Goal: Complete application form: Complete application form

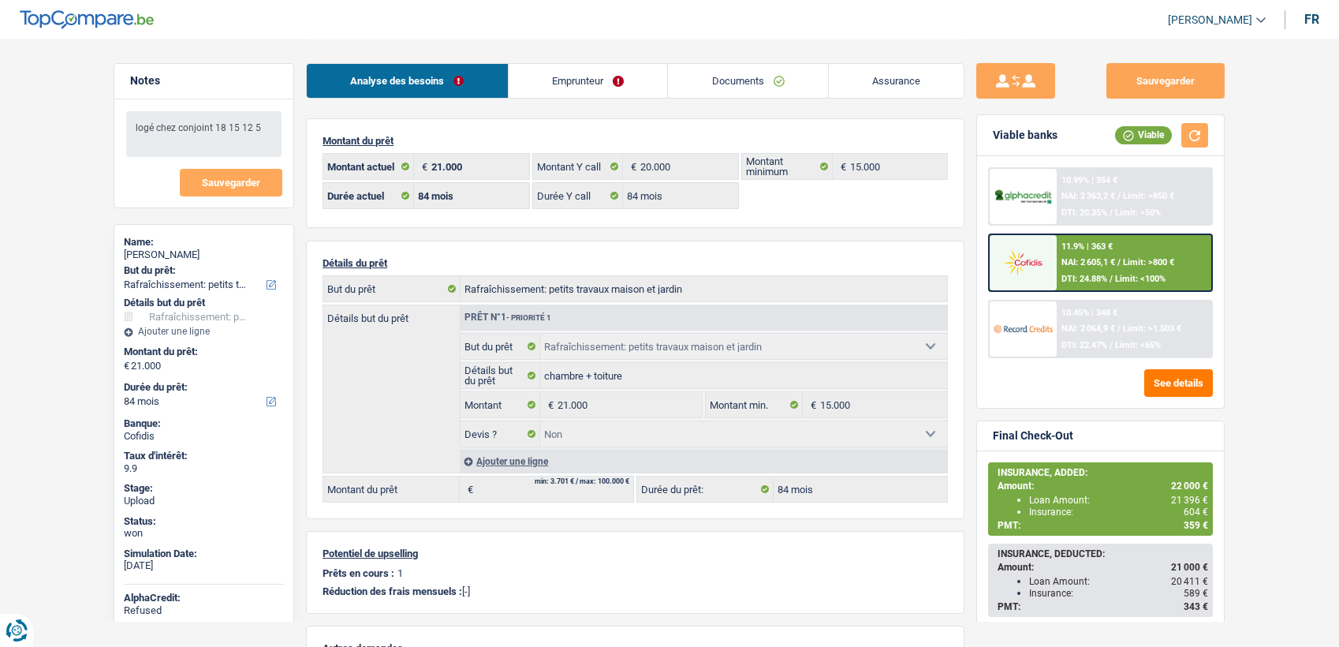
select select "houseOrGarden"
select select "84"
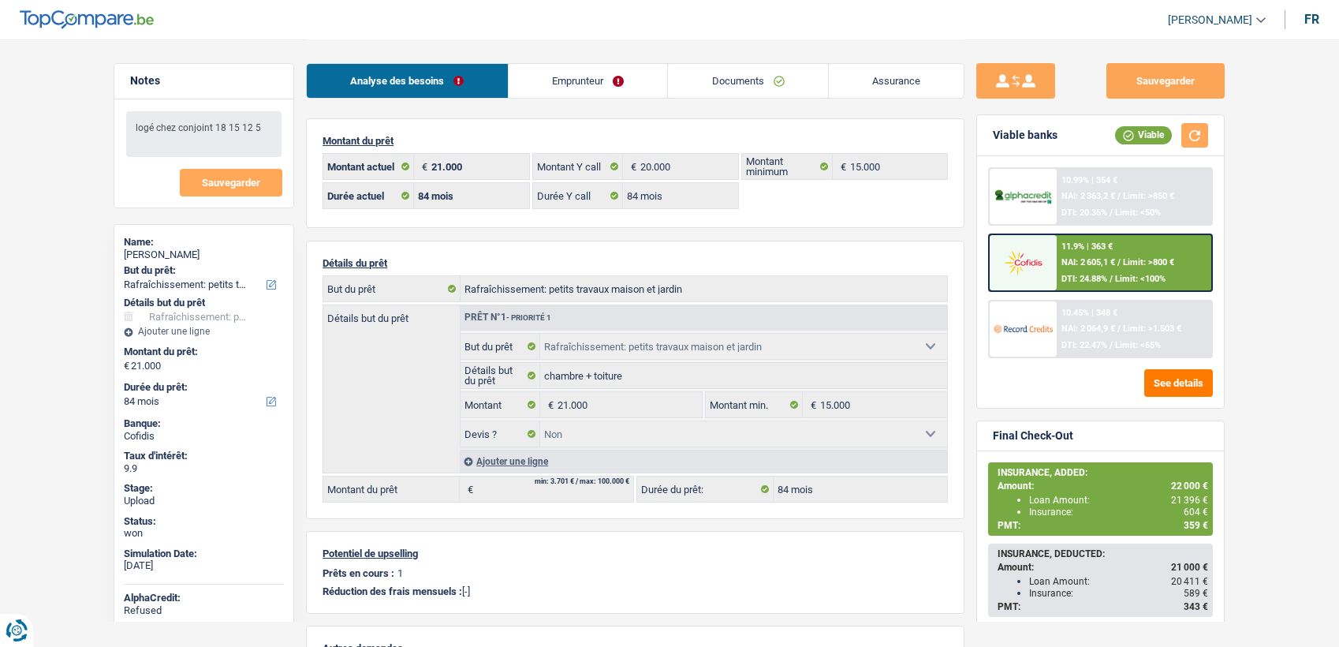
select select "houseOrGarden"
select select "false"
select select "84"
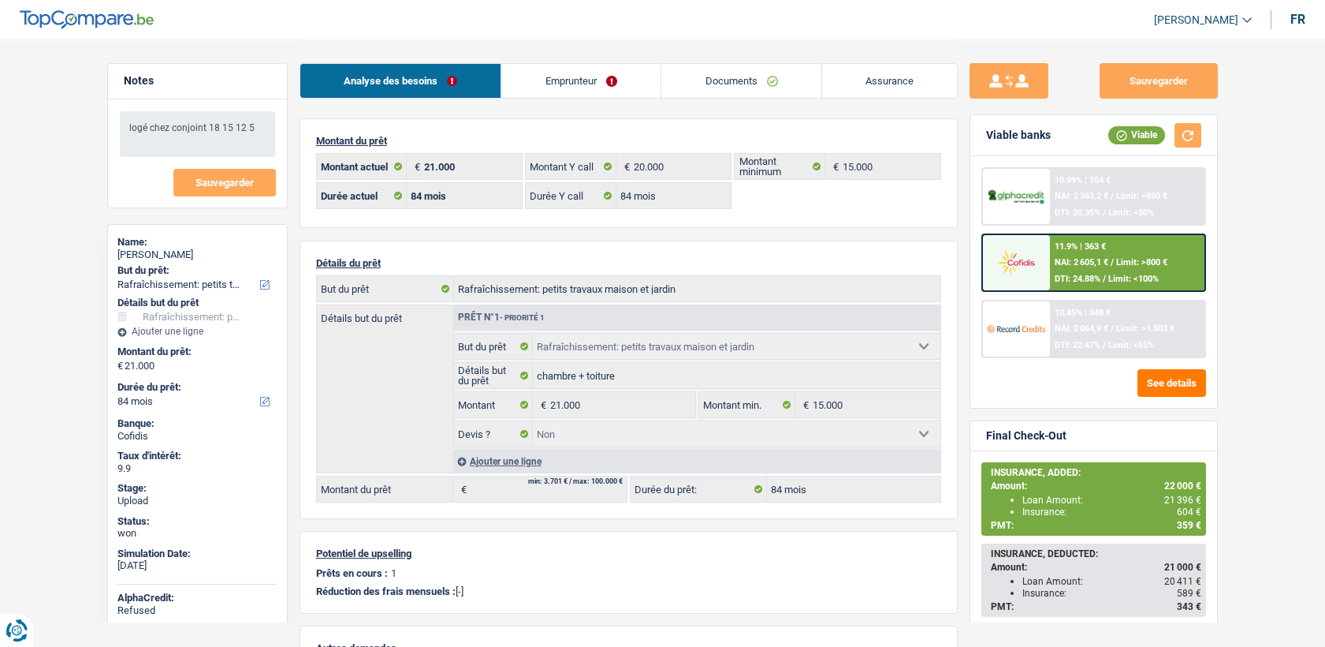
drag, startPoint x: 887, startPoint y: 82, endPoint x: 873, endPoint y: 82, distance: 14.2
click at [887, 82] on link "Assurance" at bounding box center [890, 81] width 136 height 34
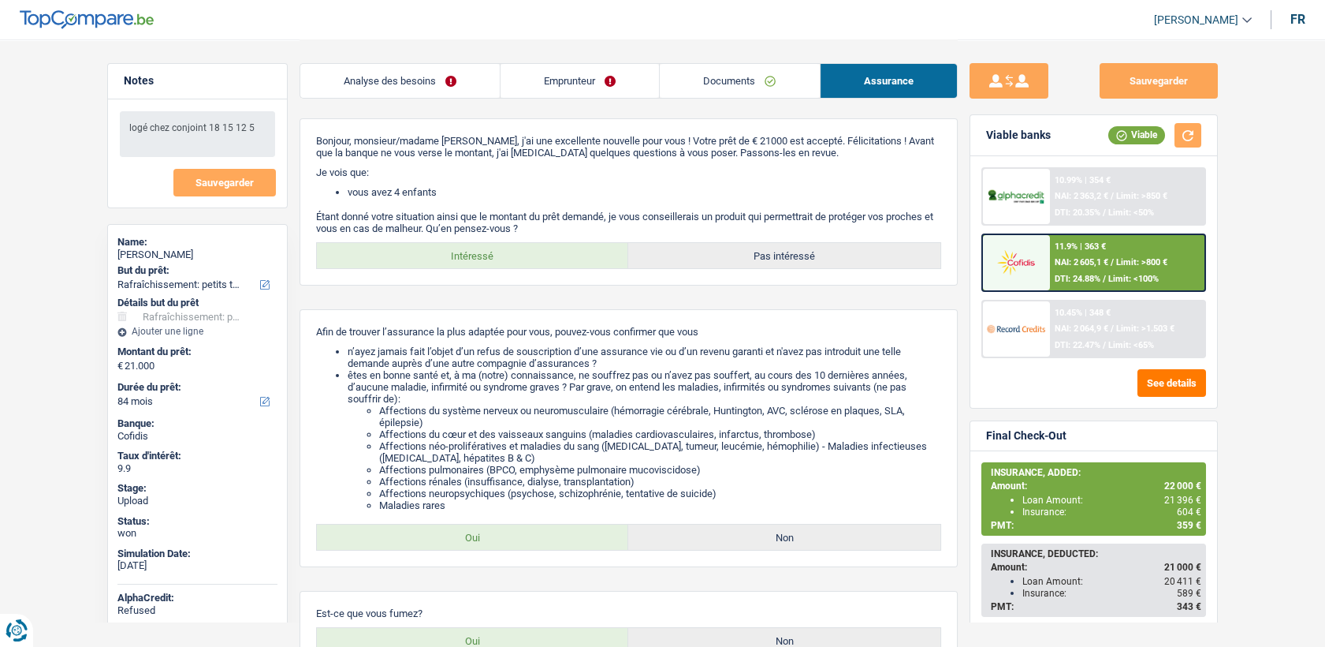
click at [705, 78] on link "Documents" at bounding box center [739, 81] width 159 height 34
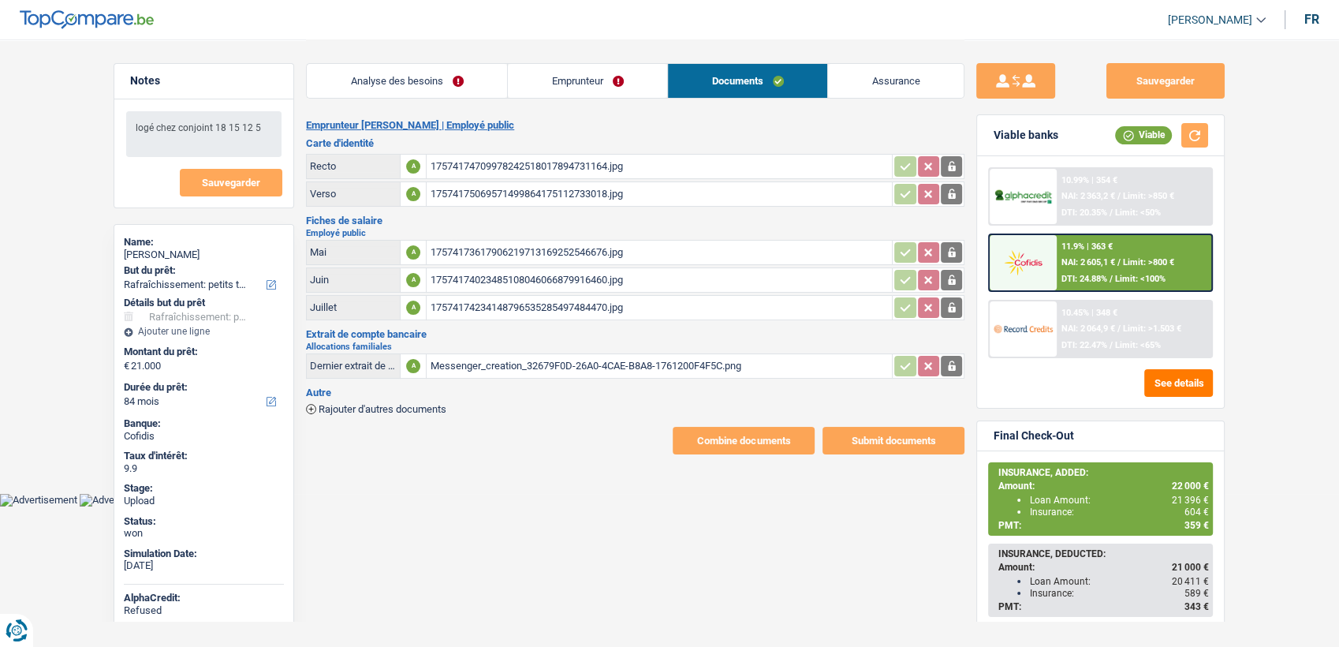
click at [505, 162] on div "17574174709978242518017894731164.jpg" at bounding box center [659, 167] width 459 height 24
click at [505, 189] on div "17574175069571499864175112733018.jpg" at bounding box center [659, 194] width 459 height 24
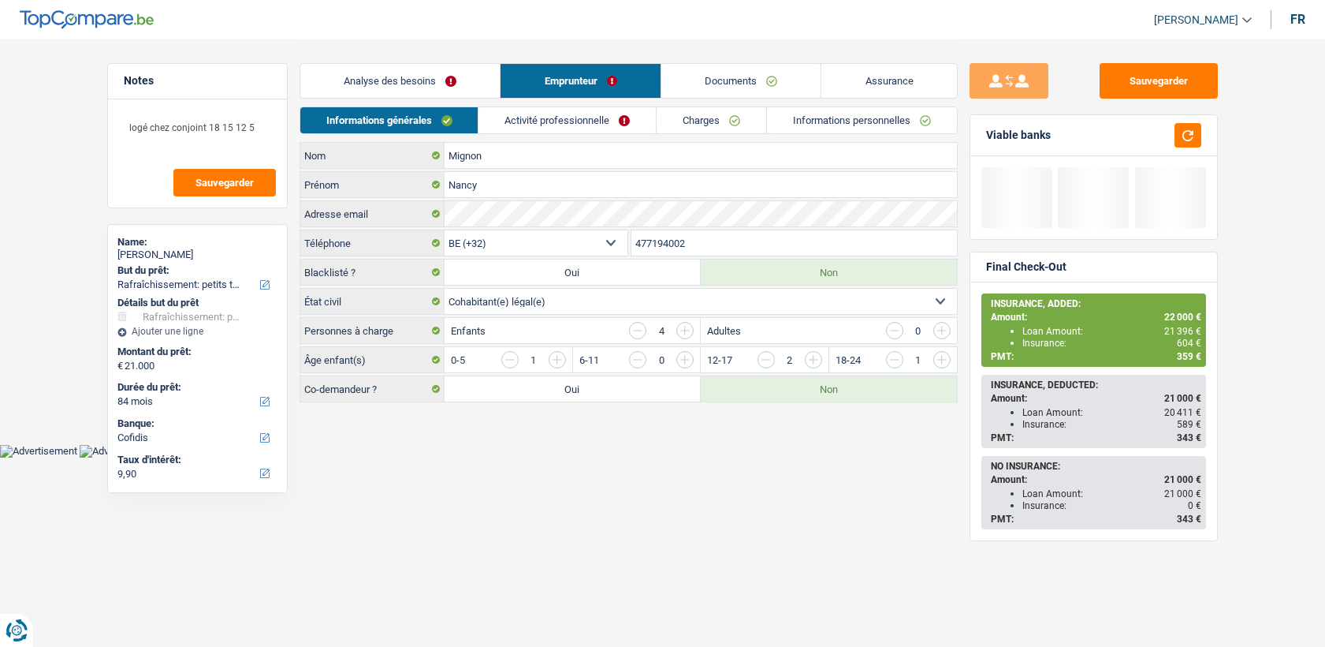
select select "houseOrGarden"
select select "84"
select select "32"
select select "cohabitation"
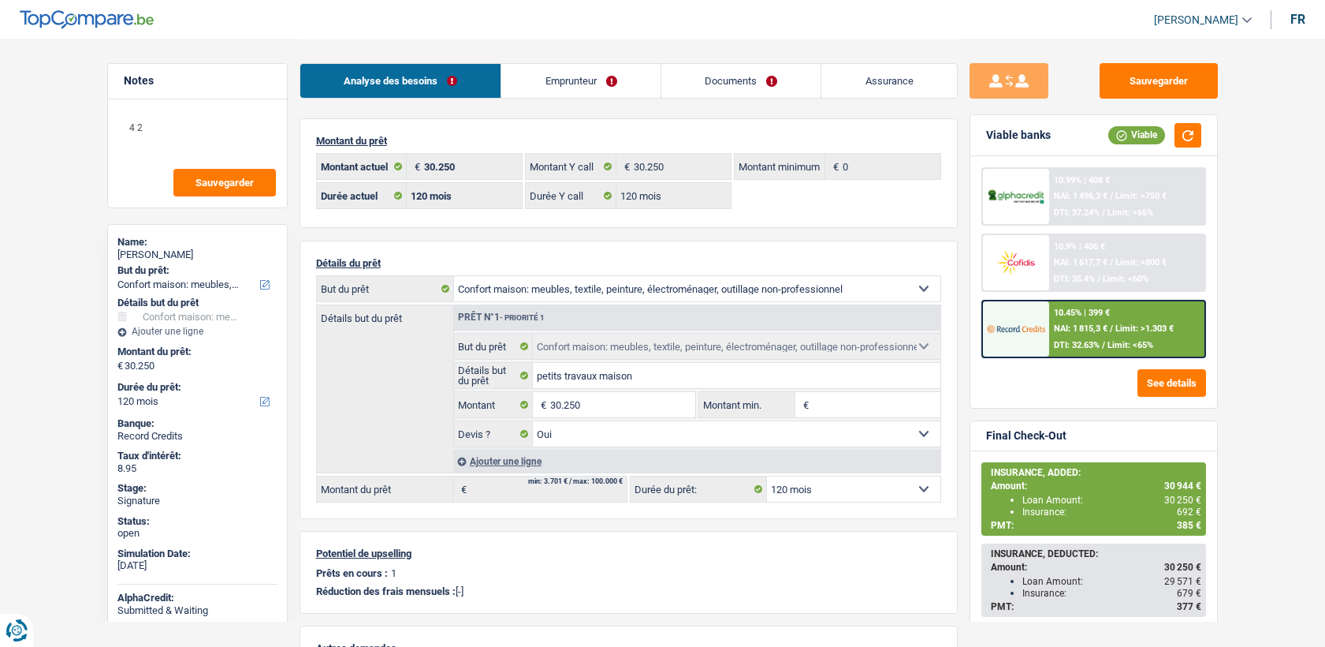
select select "household"
select select "120"
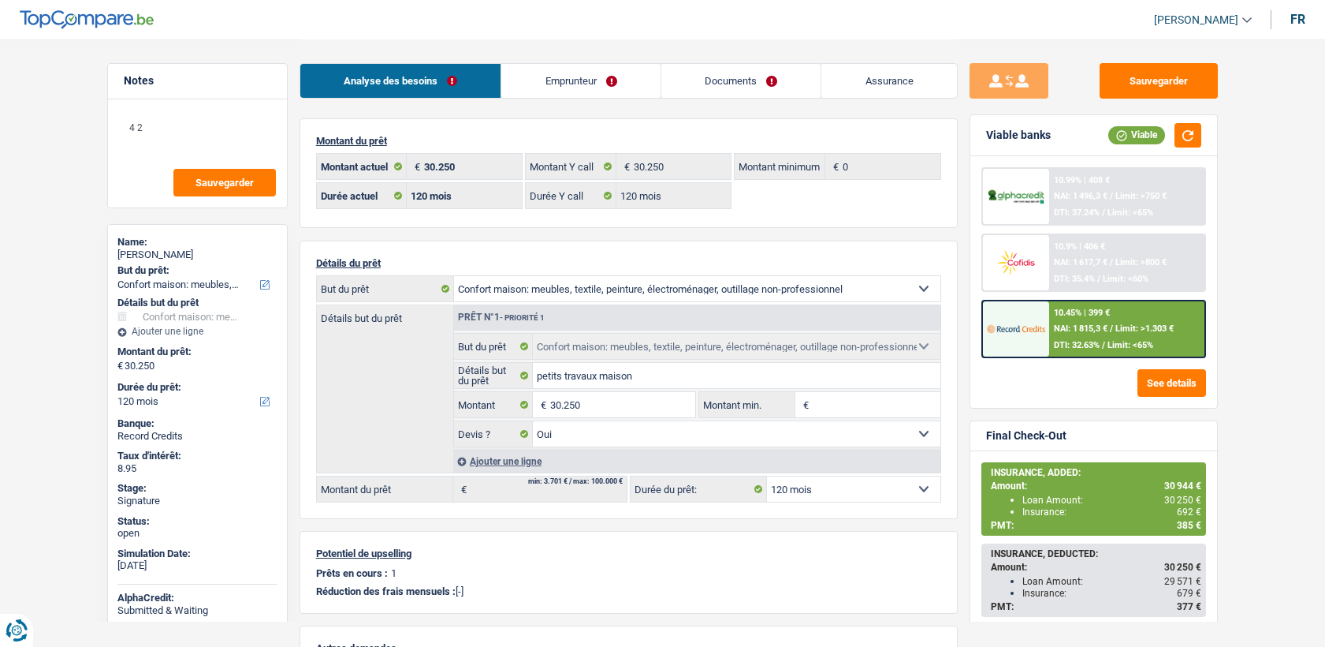
select select "household"
select select "yes"
select select "120"
select select "32"
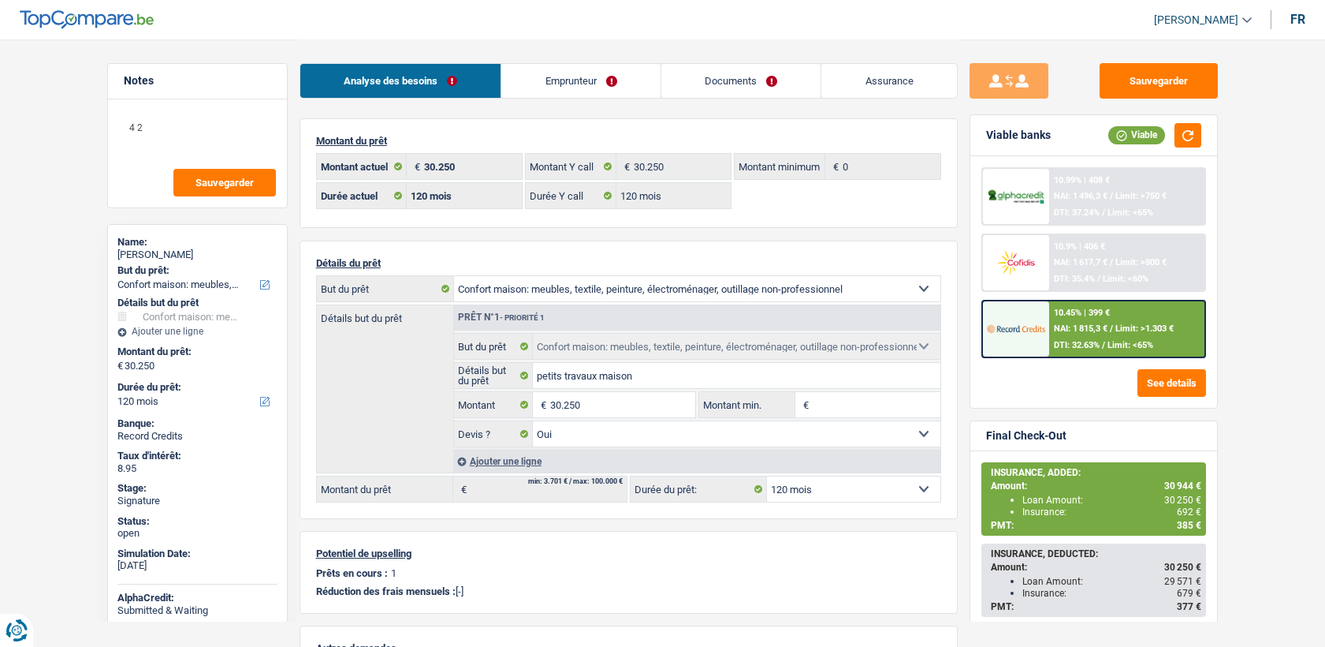
select select "single"
click at [569, 84] on link "Emprunteur" at bounding box center [580, 81] width 159 height 34
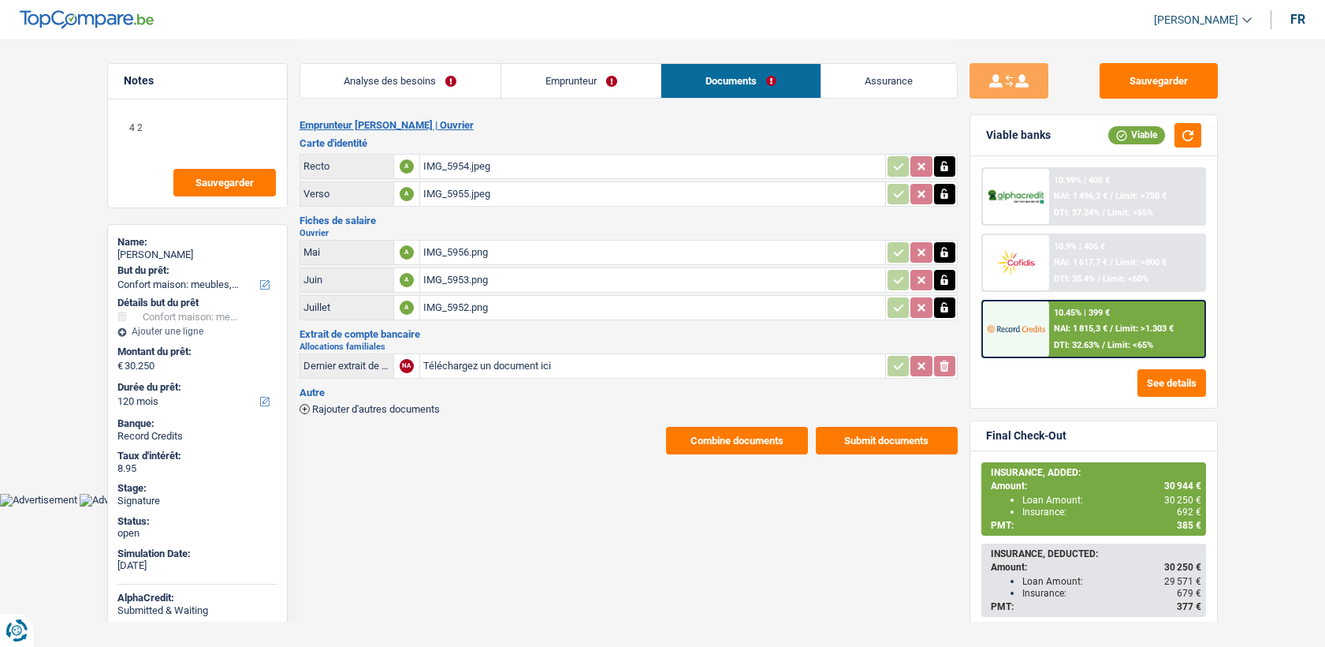
select select "household"
select select "120"
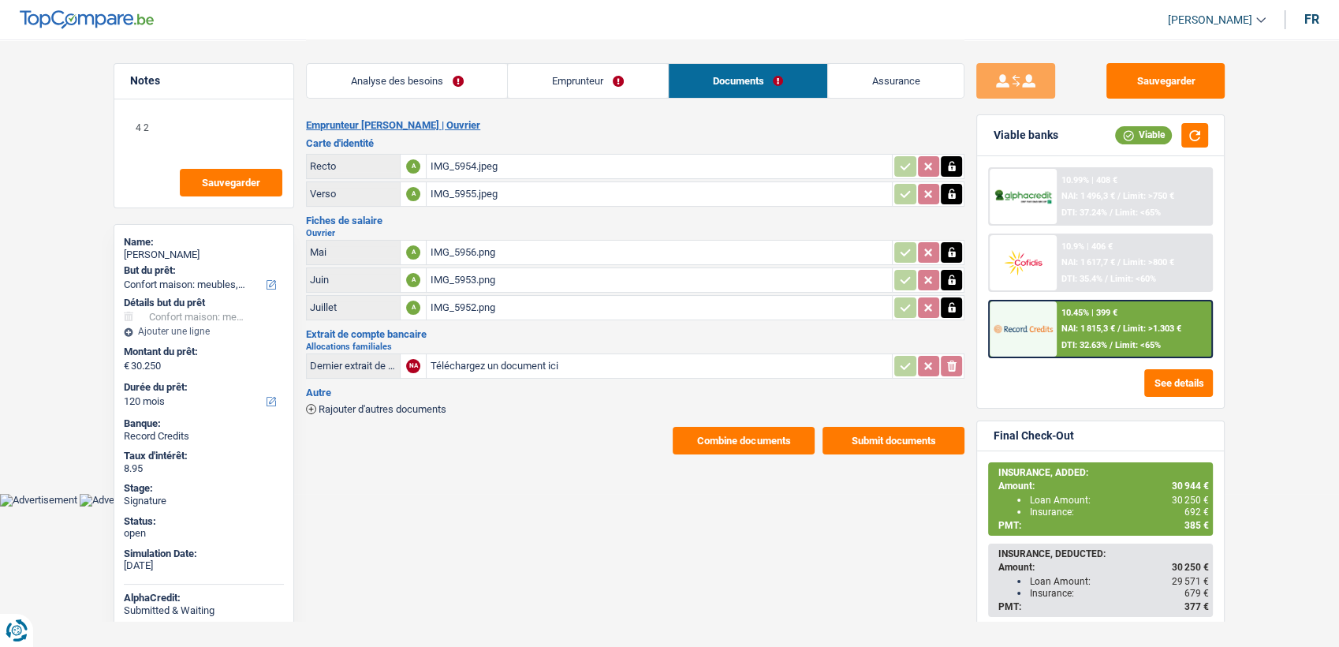
click at [604, 83] on link "Emprunteur" at bounding box center [587, 81] width 159 height 34
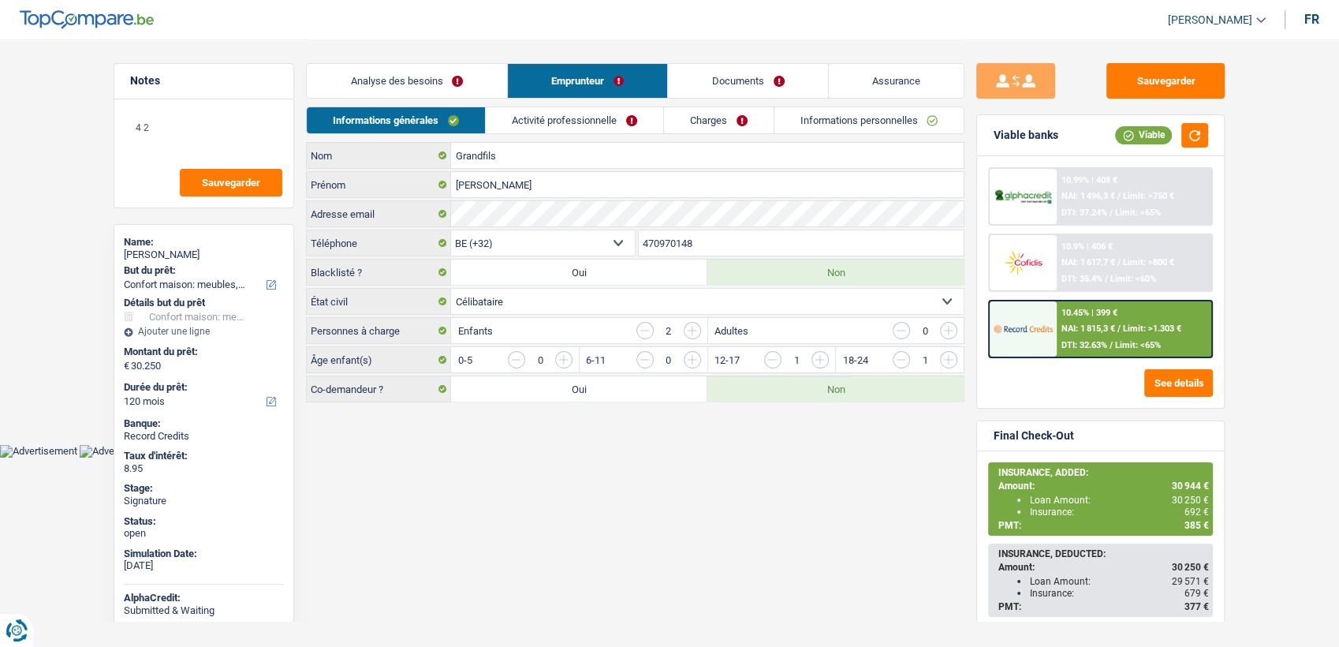
click at [762, 85] on link "Documents" at bounding box center [748, 81] width 160 height 34
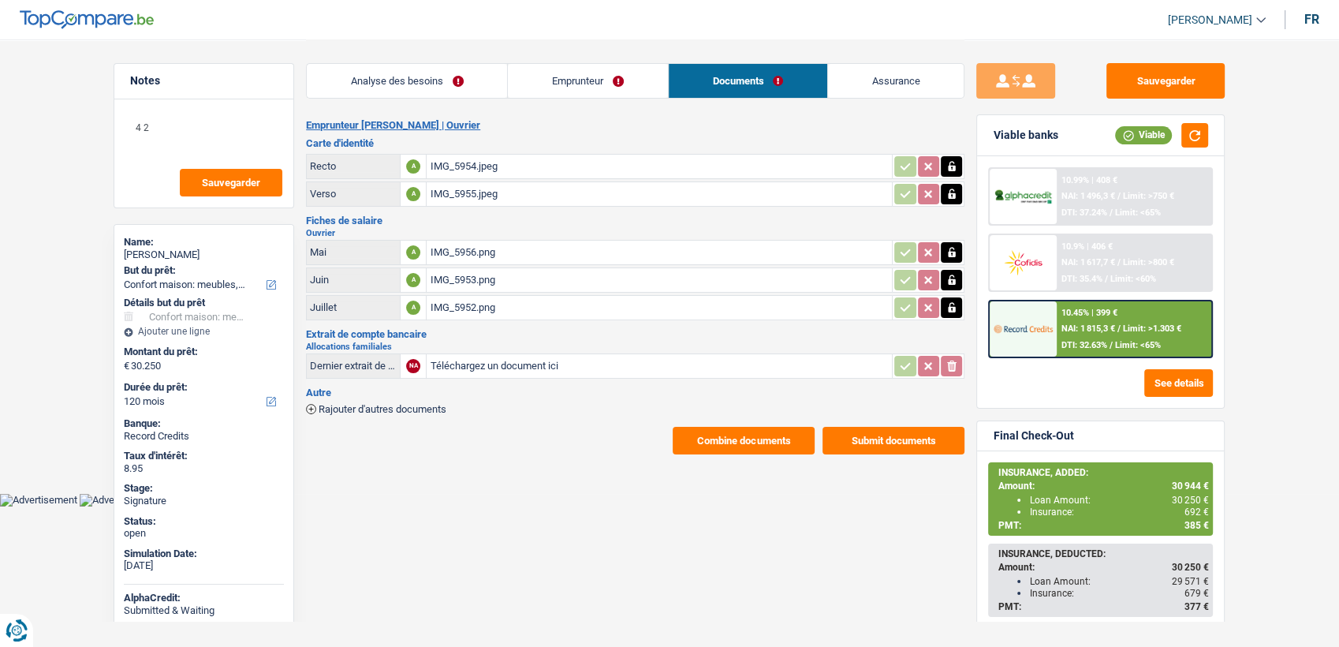
click at [479, 164] on div "IMG_5954.jpeg" at bounding box center [659, 167] width 459 height 24
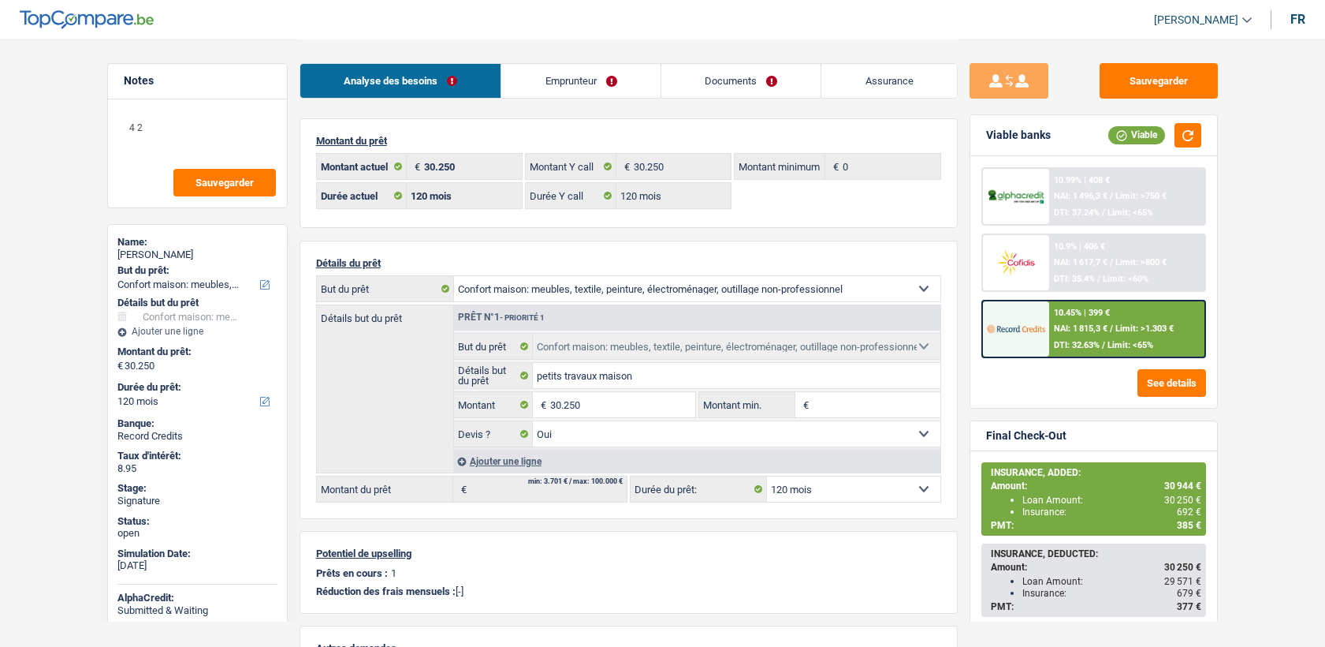
select select "household"
select select "120"
select select "32"
select select "single"
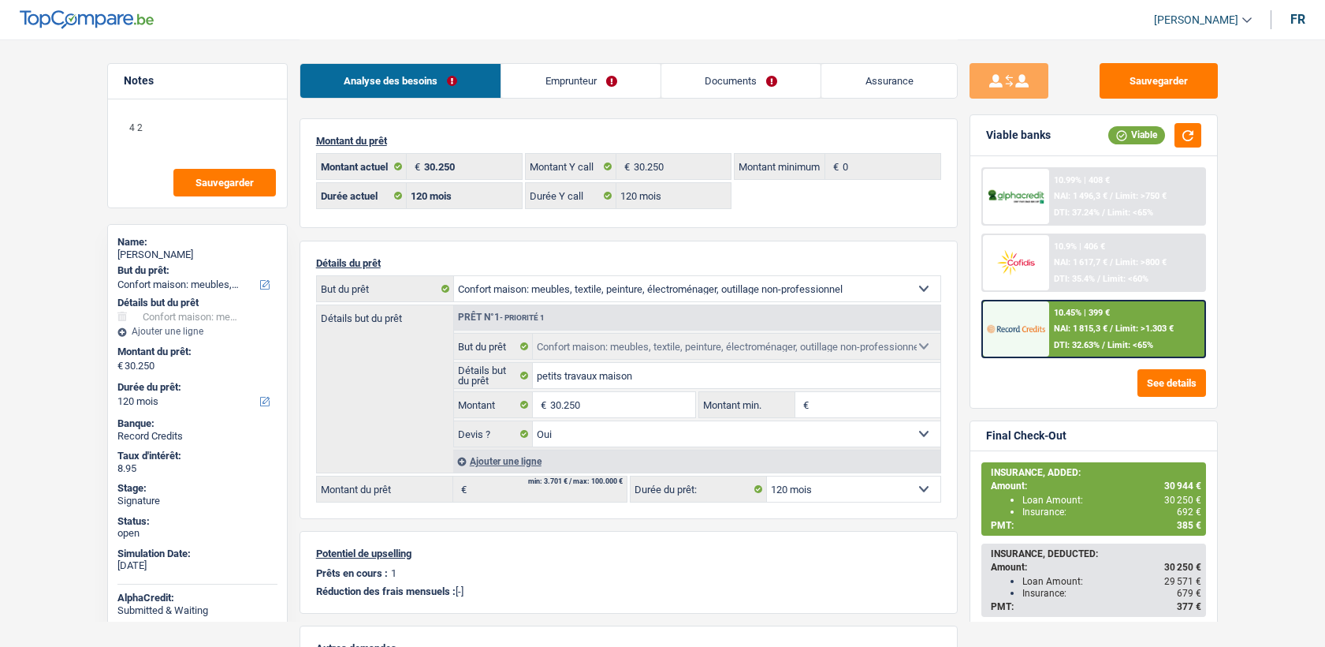
click at [568, 71] on link "Emprunteur" at bounding box center [580, 81] width 159 height 34
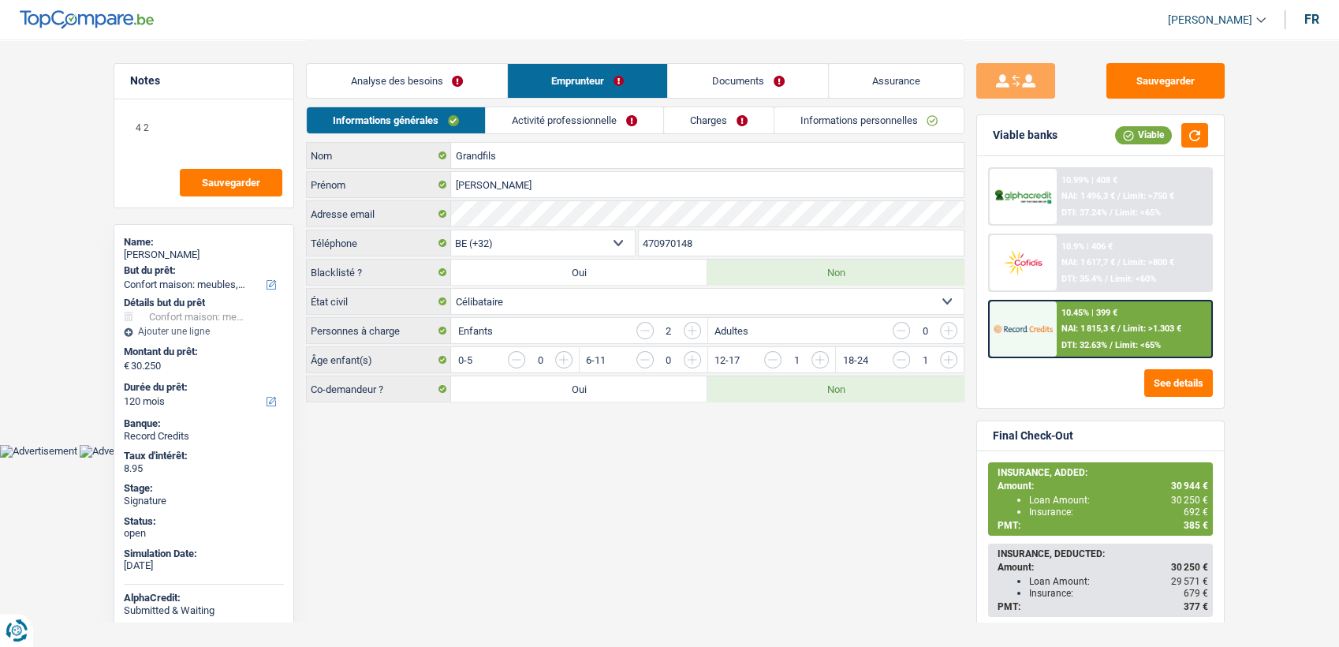
click at [679, 243] on input "470970148" at bounding box center [802, 242] width 326 height 25
click at [675, 240] on input "470970148" at bounding box center [802, 242] width 326 height 25
click at [672, 237] on input "470970148" at bounding box center [802, 242] width 326 height 25
click at [671, 237] on input "470970148" at bounding box center [802, 242] width 326 height 25
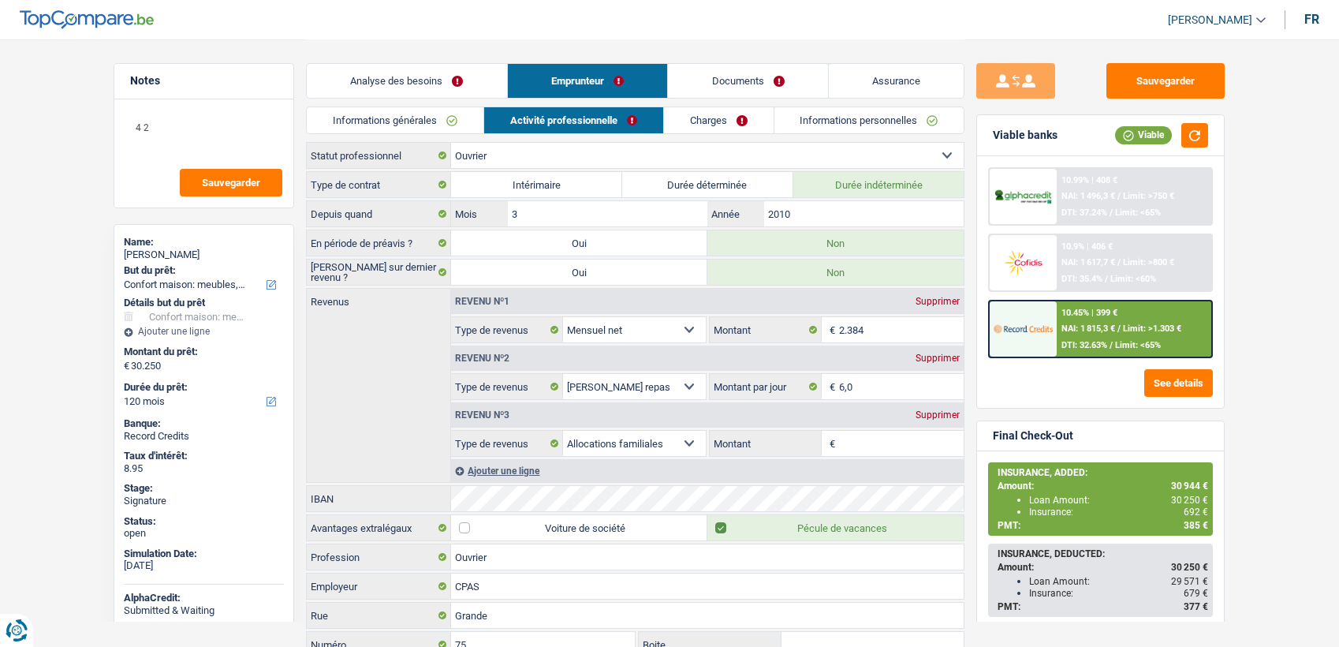
select select "household"
select select "120"
select select "worker"
select select "netSalary"
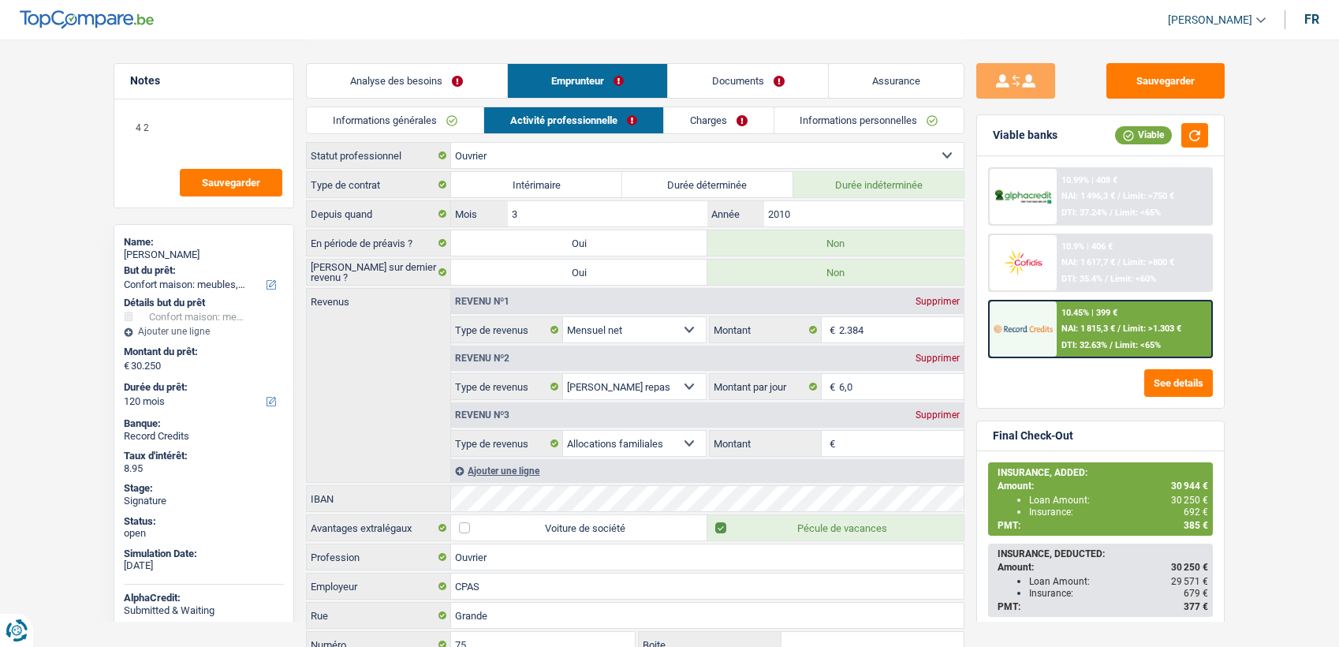
select select "mealVouchers"
select select "familyAllowances"
select select "BE"
select select "hrc"
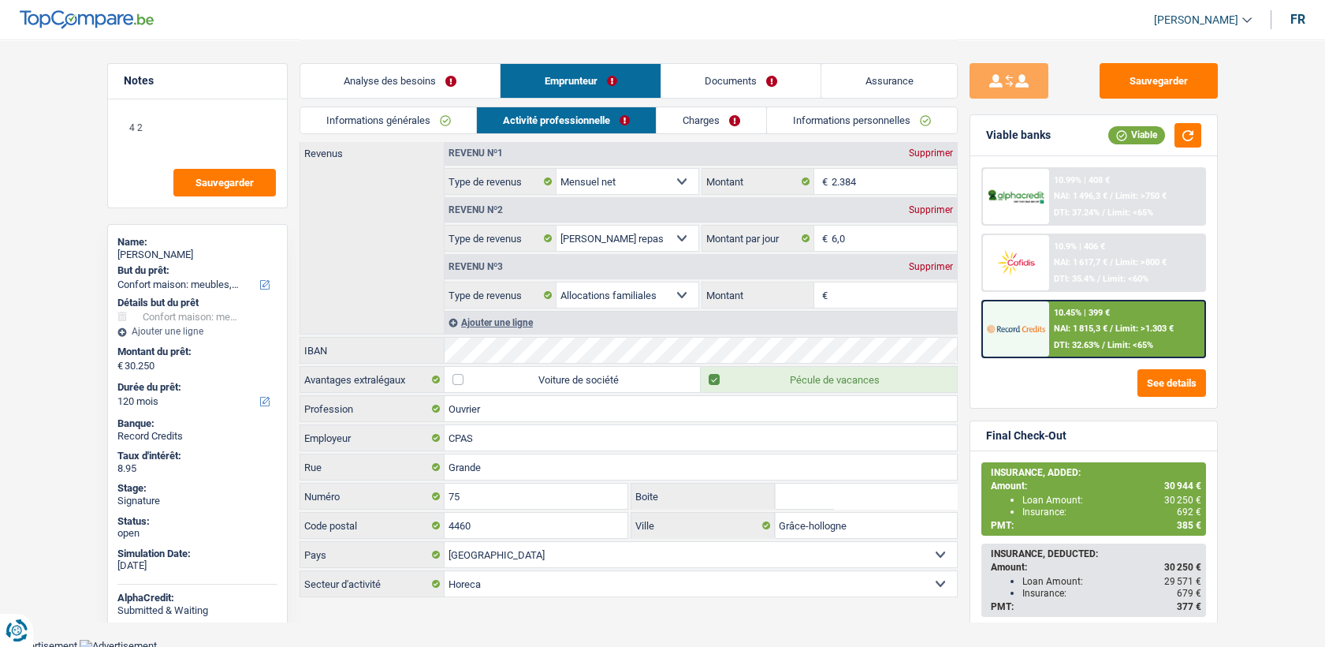
scroll to position [149, 0]
drag, startPoint x: 818, startPoint y: 25, endPoint x: 766, endPoint y: 35, distance: 53.0
click at [818, 25] on header "Dafina Haziri Se déconnecter fr" at bounding box center [662, 20] width 1325 height 40
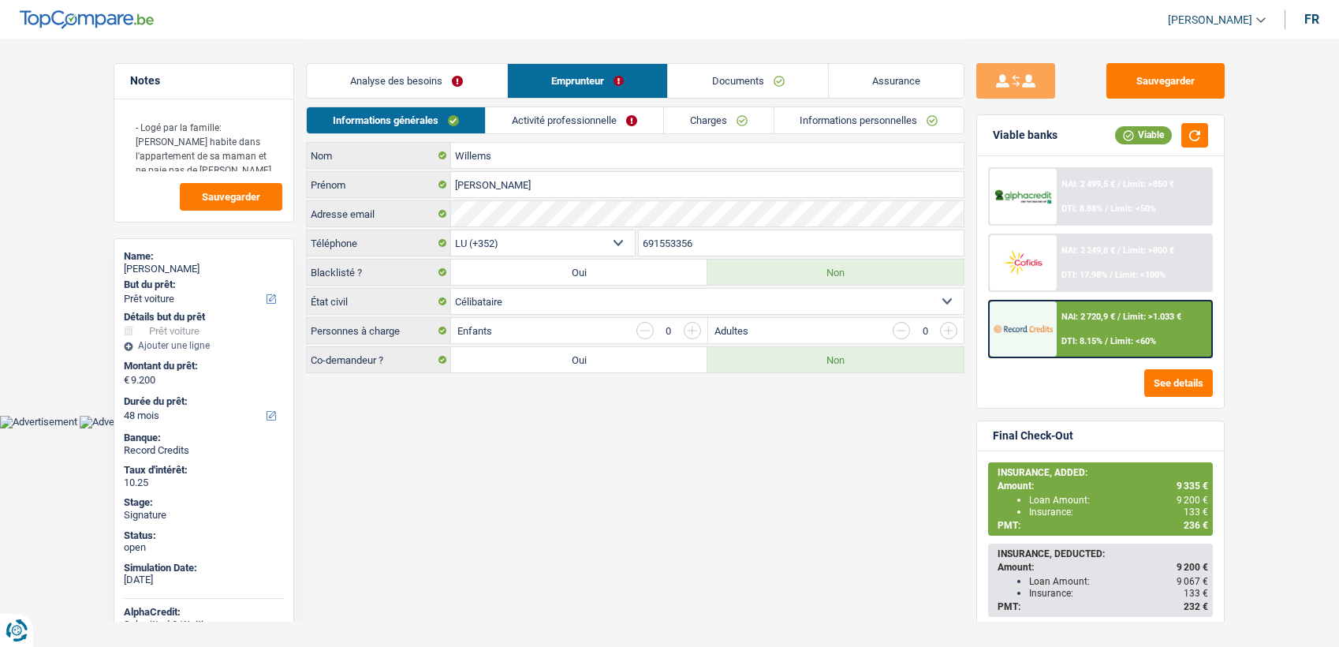
select select "car"
select select "48"
select select "privateEmployee"
select select "netSalary"
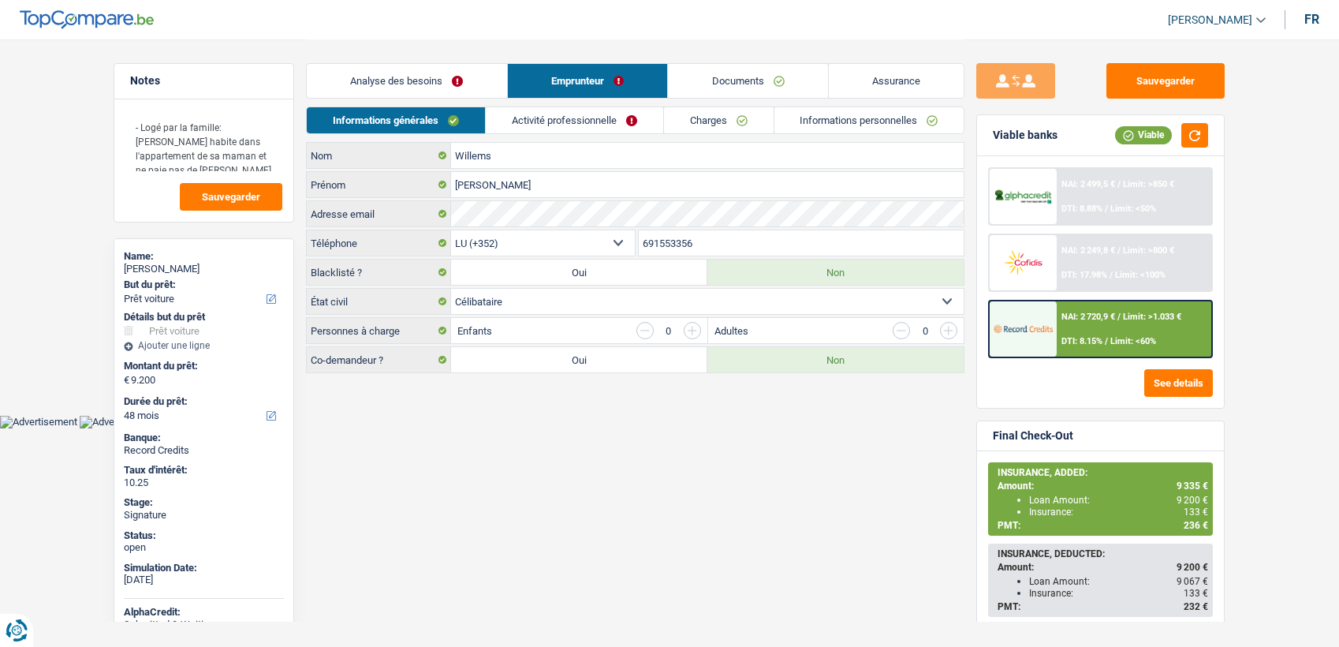
select select "mealVouchers"
select select "BE"
select select "bigCompanies"
click at [549, 120] on link "Activité professionnelle" at bounding box center [574, 120] width 177 height 26
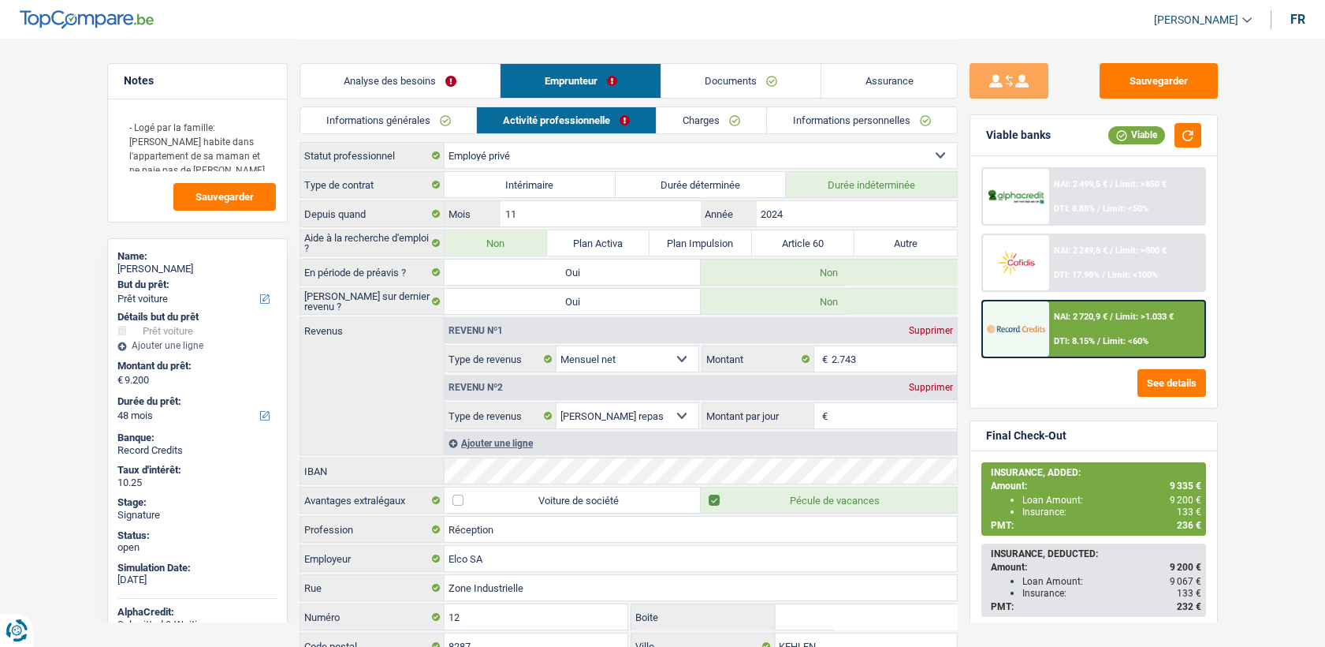
click at [594, 112] on link "Activité professionnelle" at bounding box center [566, 120] width 179 height 26
click at [710, 117] on link "Charges" at bounding box center [712, 120] width 110 height 26
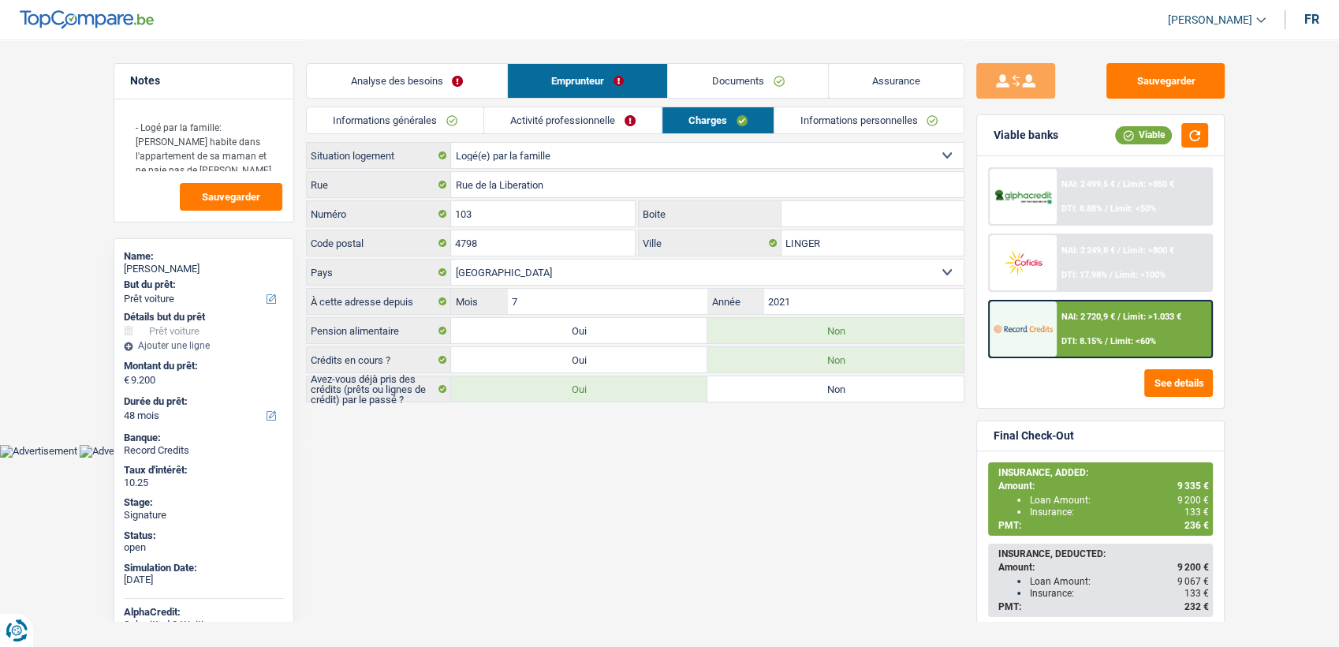
click at [841, 120] on link "Informations personnelles" at bounding box center [869, 120] width 190 height 26
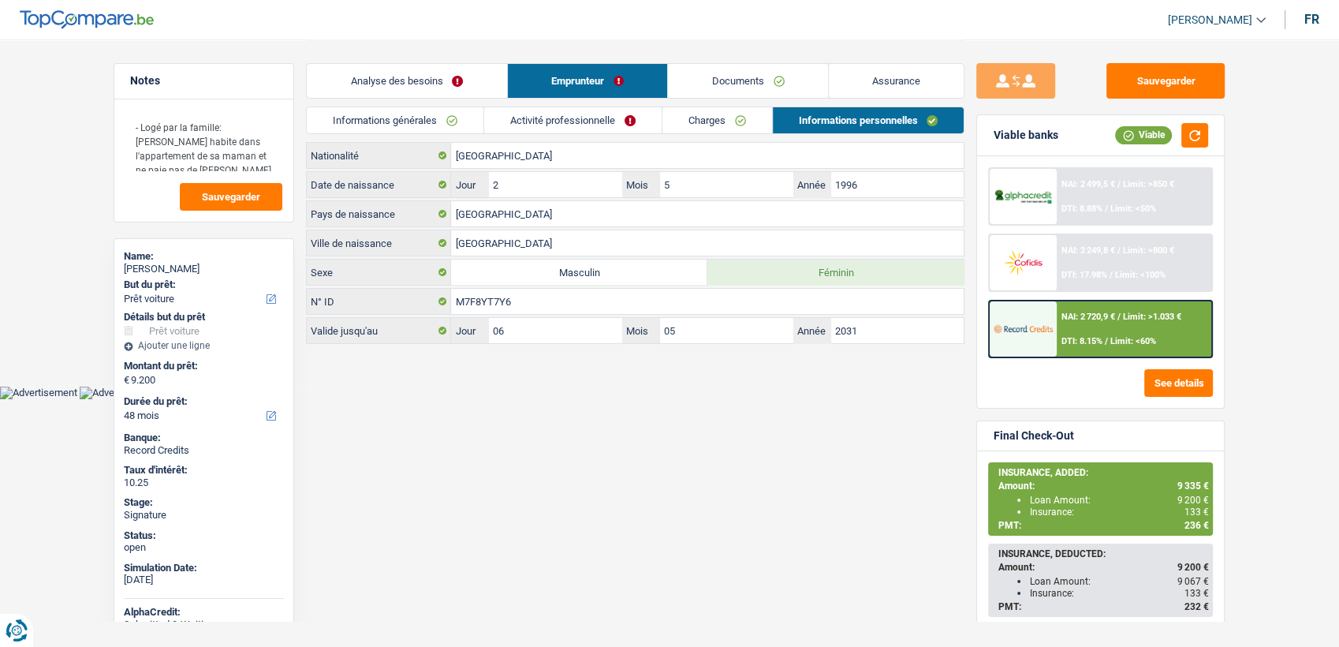
click at [737, 131] on link "Charges" at bounding box center [717, 120] width 110 height 26
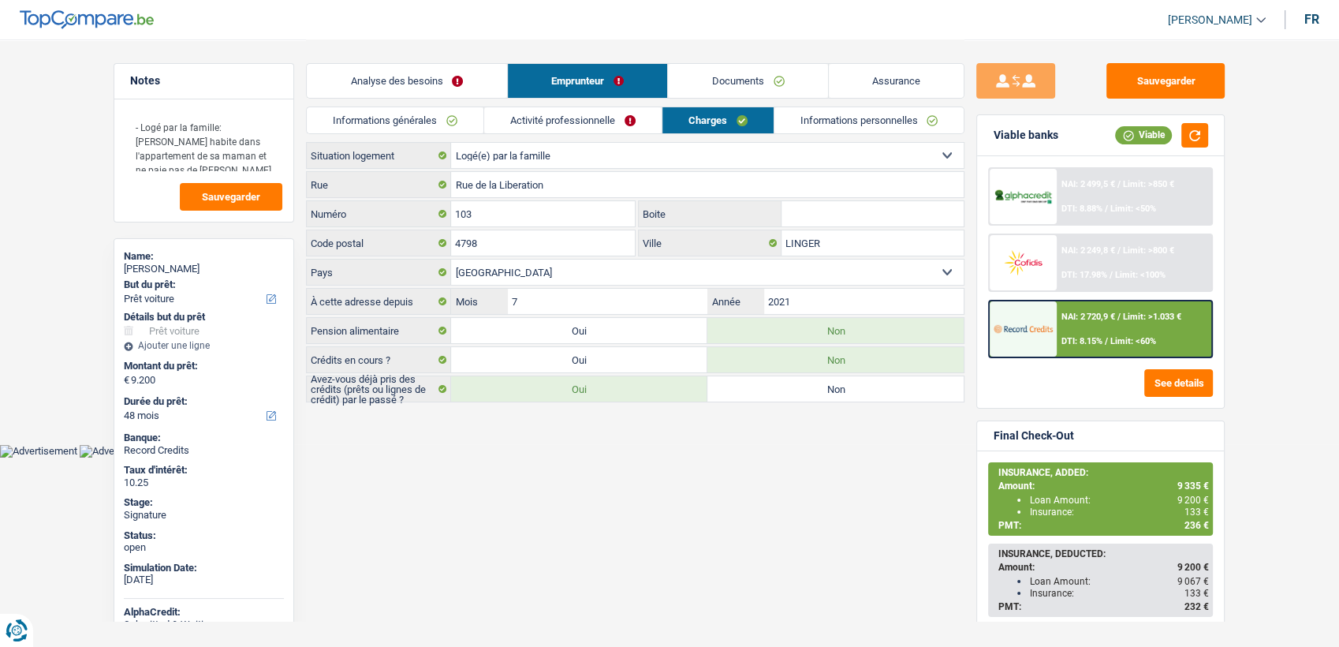
click at [751, 117] on link "Charges" at bounding box center [717, 120] width 111 height 26
click at [811, 111] on link "Informations personnelles" at bounding box center [869, 120] width 190 height 26
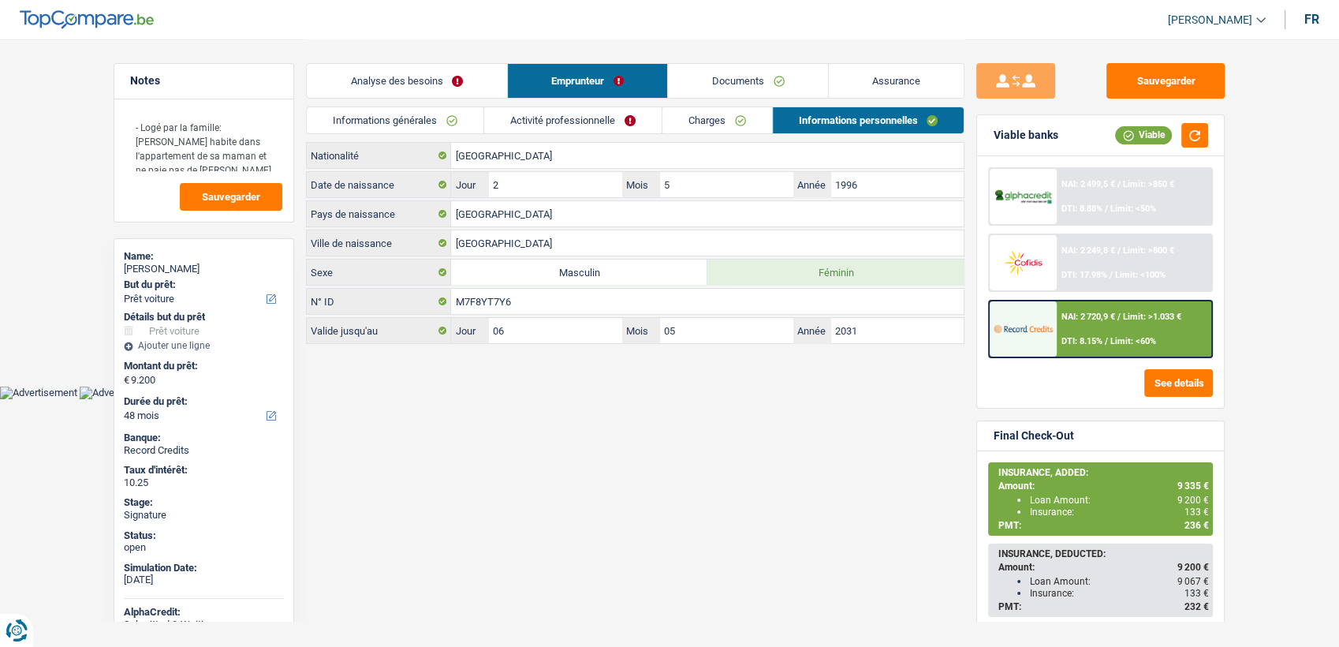
click at [692, 118] on link "Charges" at bounding box center [717, 120] width 110 height 26
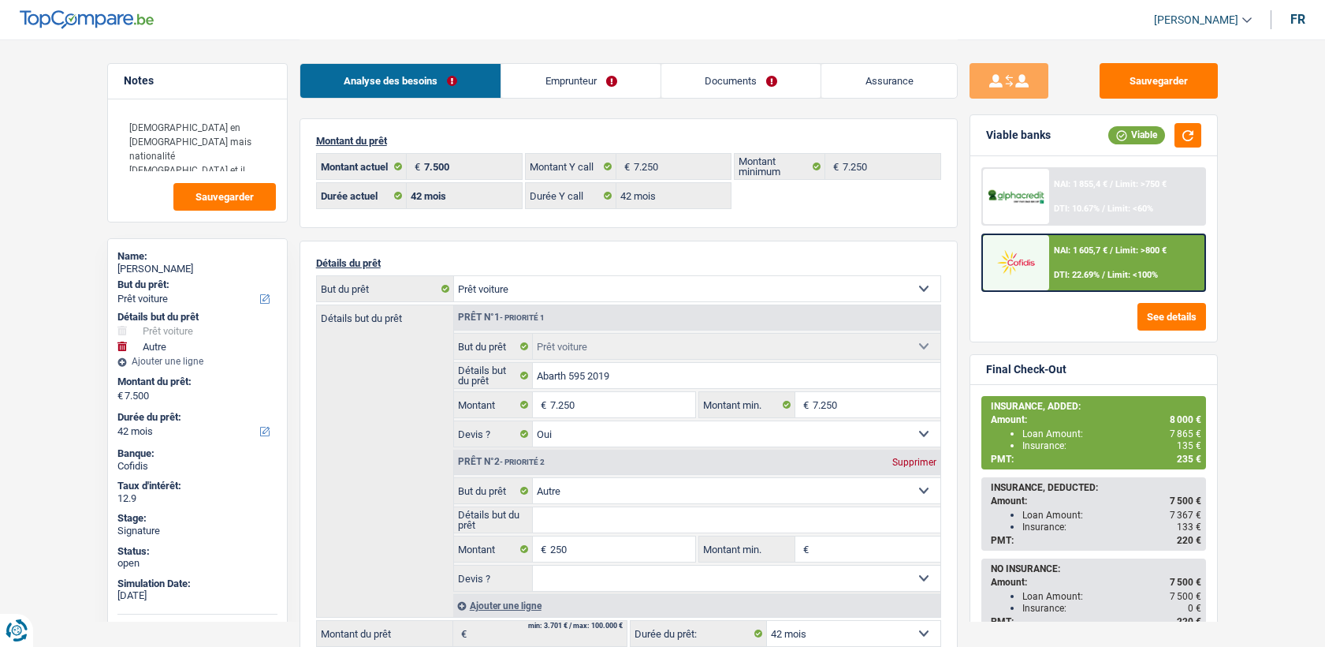
select select "car"
select select "other"
select select "42"
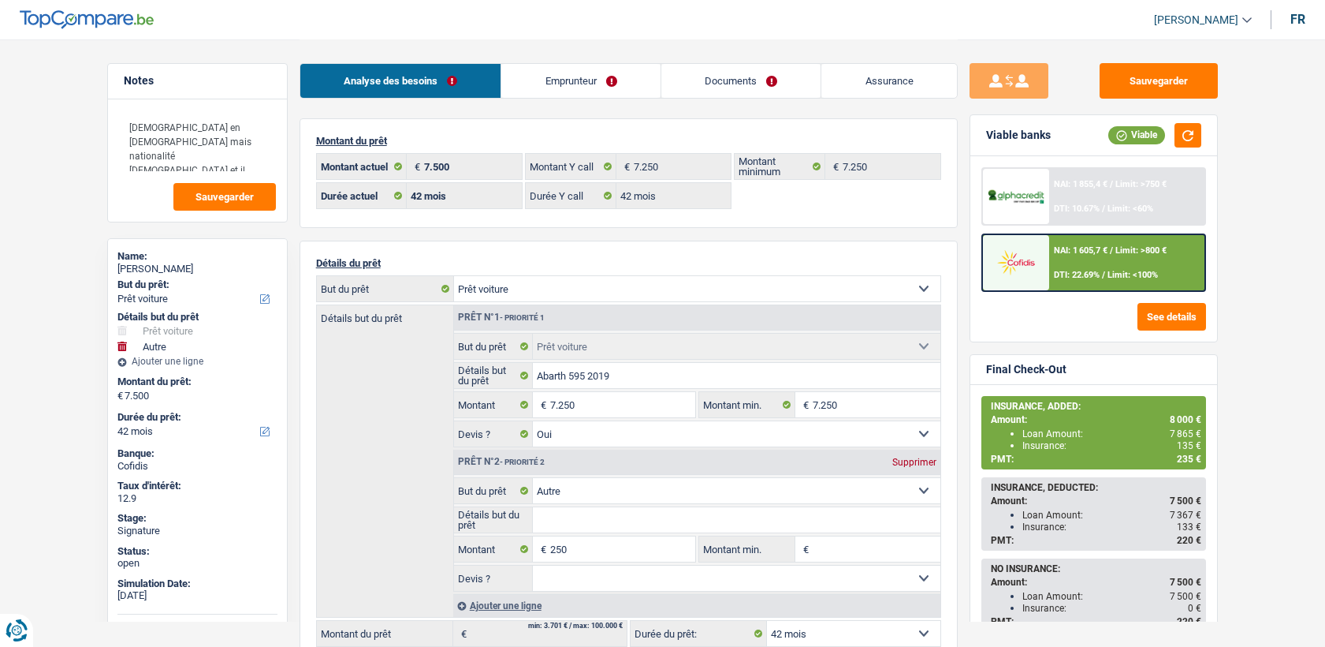
select select "42"
select select "car"
select select "yes"
select select "other"
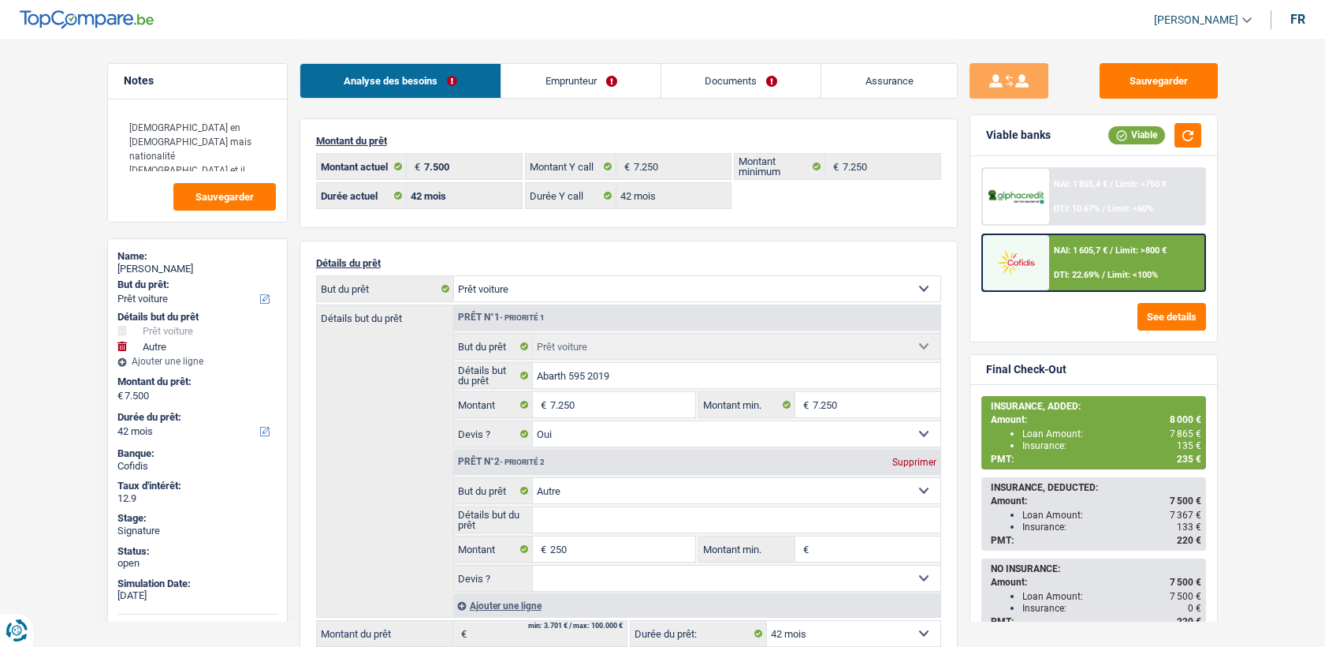
select select "42"
click at [915, 80] on link "Assurance" at bounding box center [890, 81] width 136 height 34
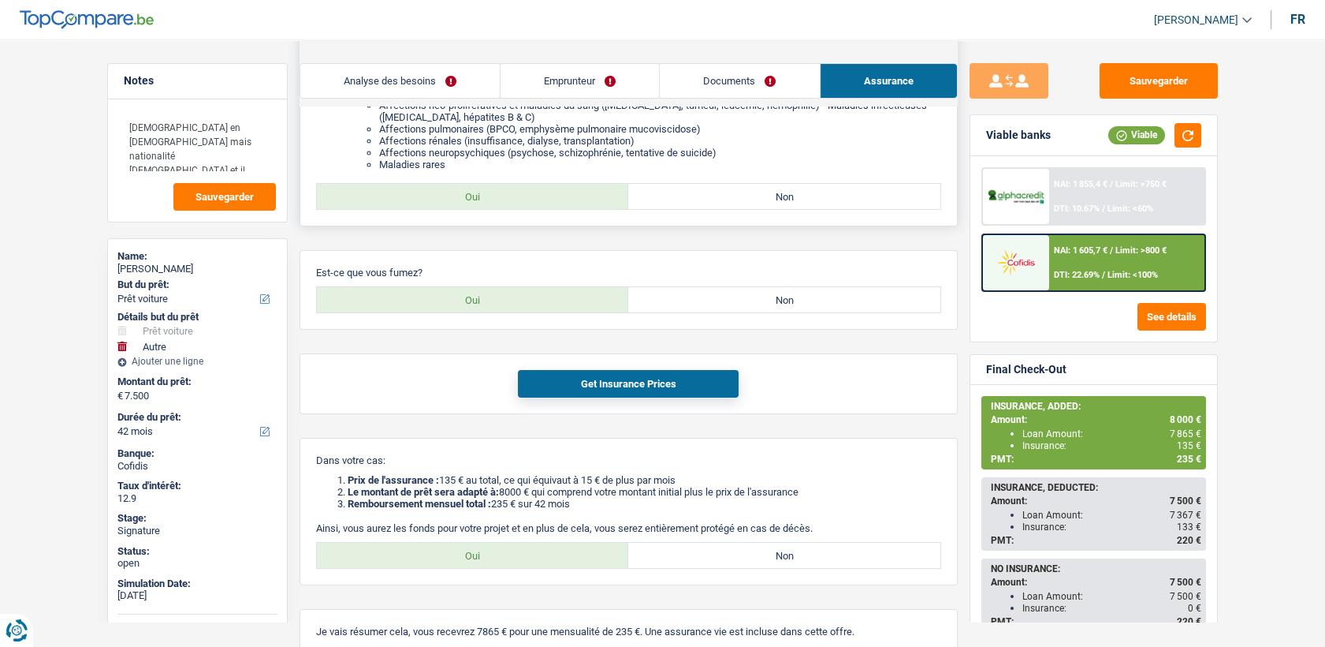
scroll to position [431, 0]
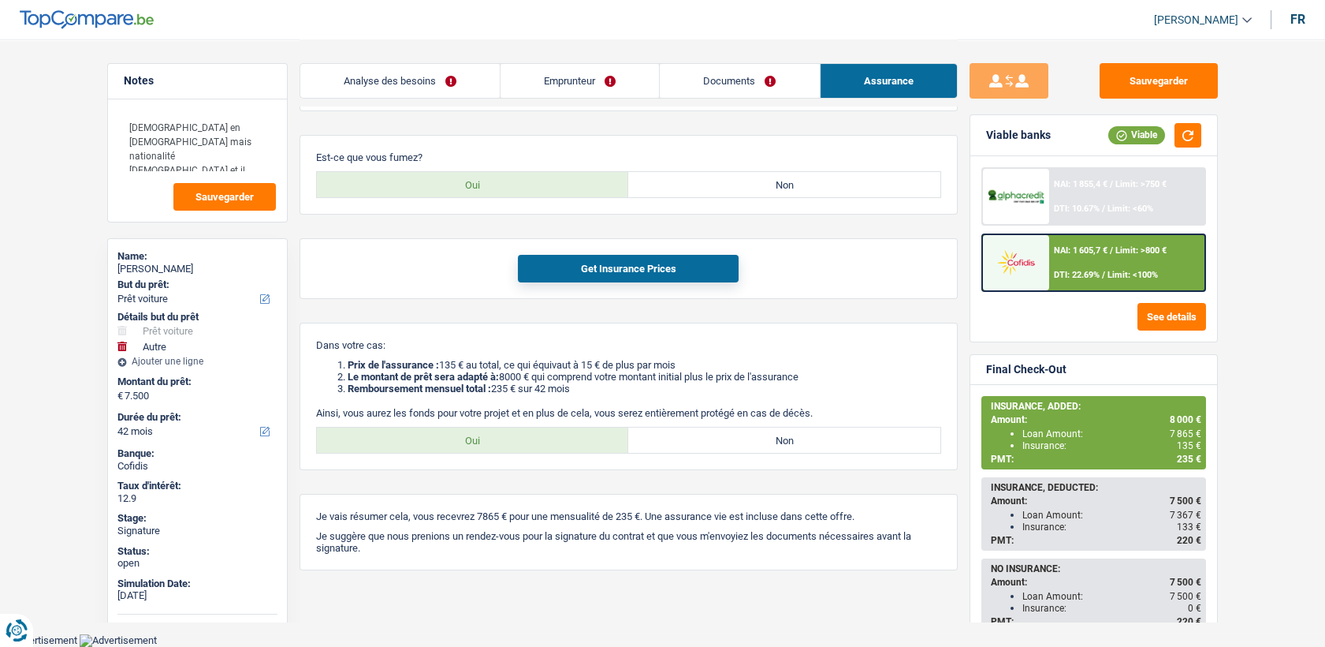
click at [510, 73] on link "Emprunteur" at bounding box center [580, 81] width 158 height 34
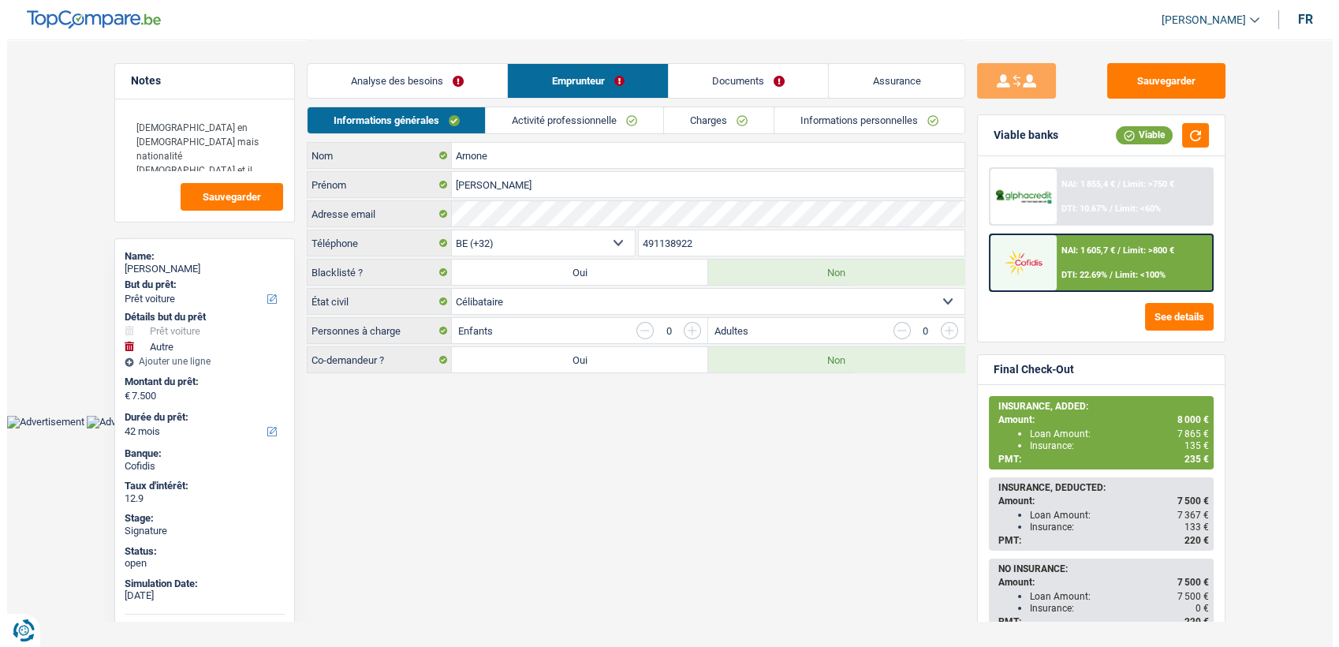
scroll to position [0, 0]
click at [547, 117] on link "Activité professionnelle" at bounding box center [574, 120] width 177 height 26
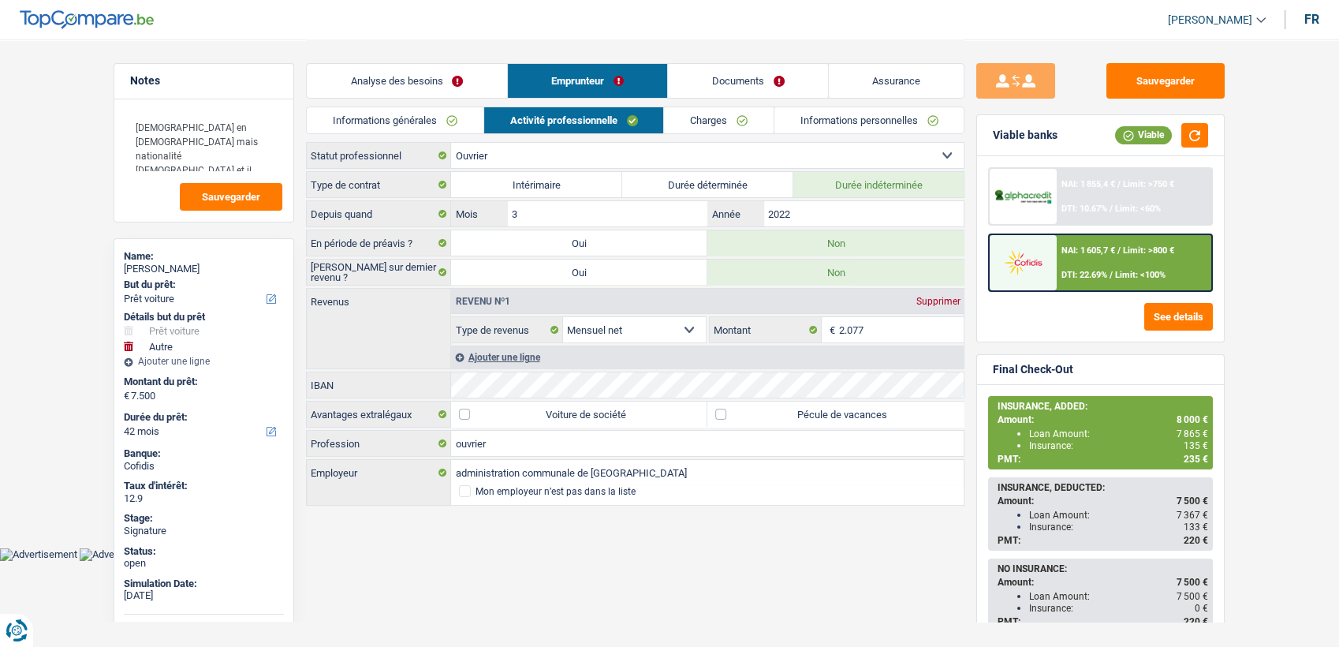
click at [725, 94] on link "Documents" at bounding box center [748, 81] width 160 height 34
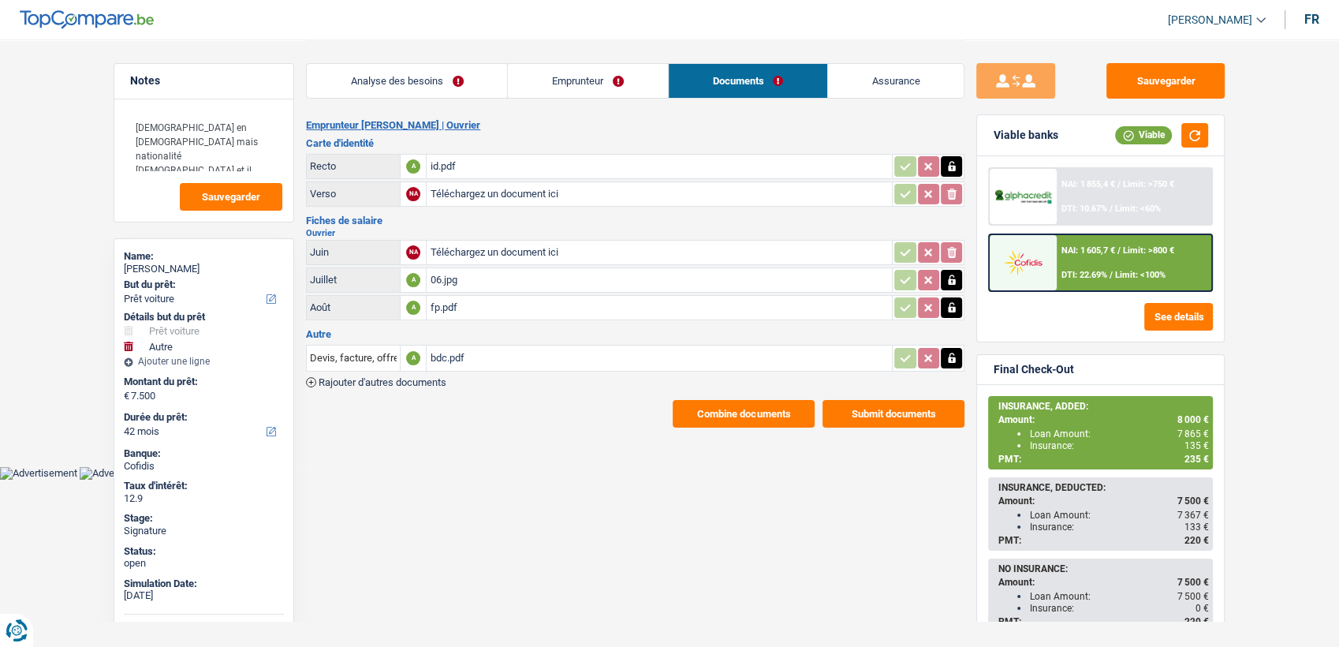
click at [479, 245] on input "Téléchargez un document ici" at bounding box center [659, 252] width 459 height 24
click at [438, 277] on div "06.jpg" at bounding box center [659, 280] width 459 height 24
click at [591, 91] on link "Emprunteur" at bounding box center [587, 81] width 159 height 34
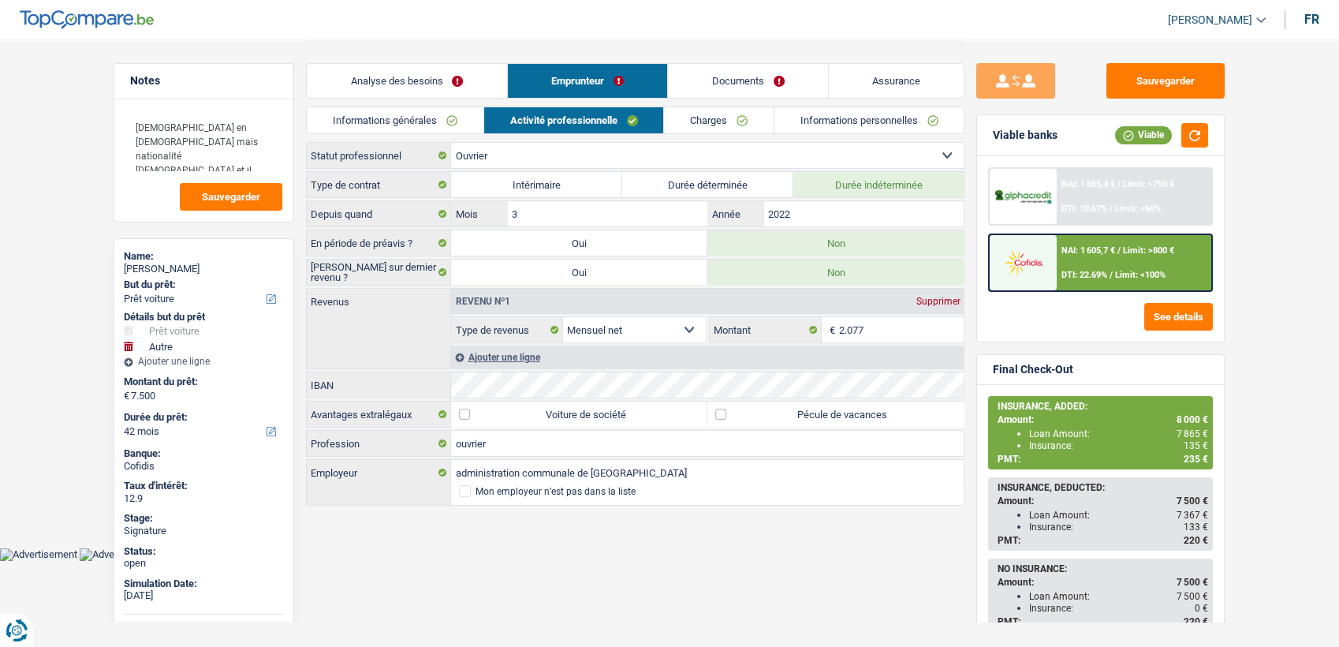
click at [601, 129] on link "Activité professionnelle" at bounding box center [574, 120] width 180 height 26
click at [682, 117] on link "Charges" at bounding box center [719, 120] width 110 height 26
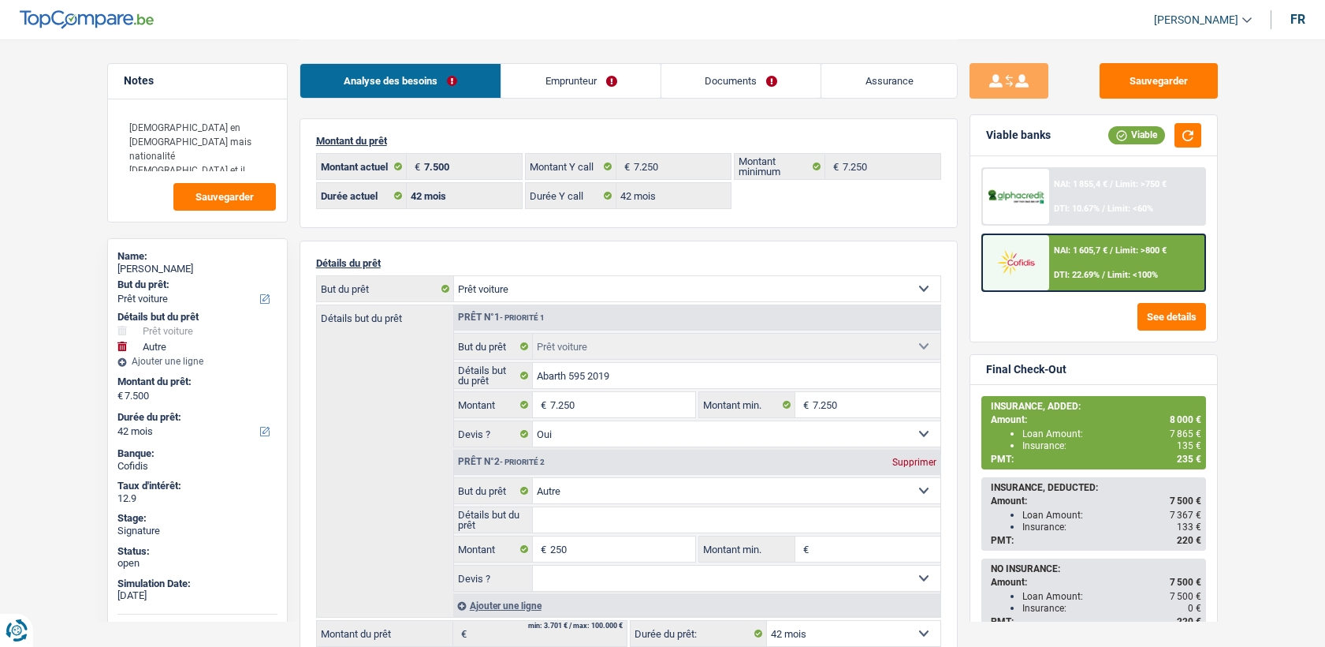
select select "car"
select select "other"
select select "42"
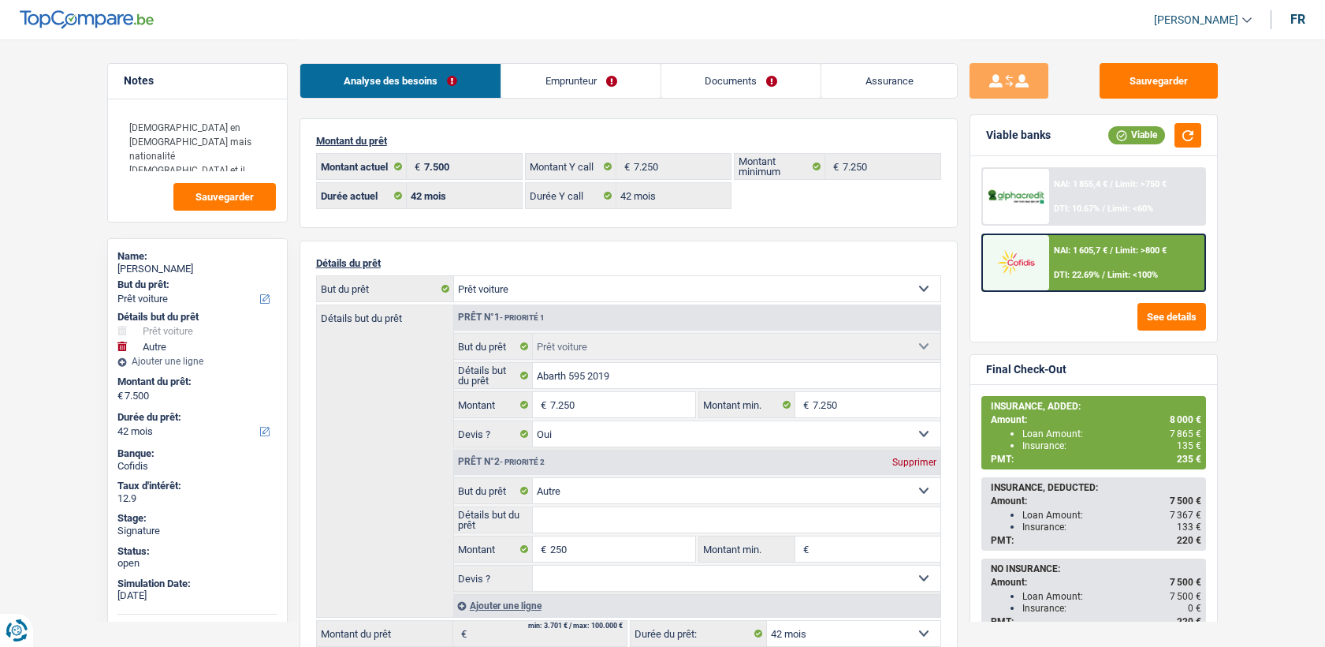
select select "42"
select select "car"
select select "yes"
select select "other"
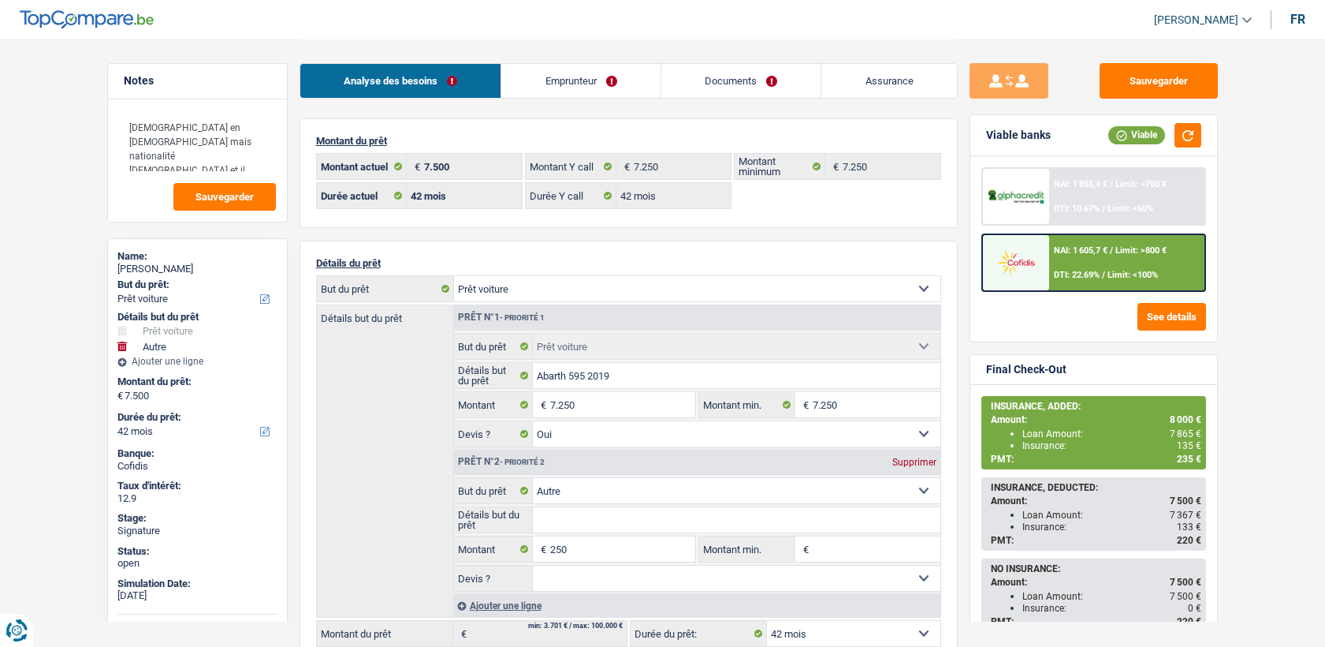
select select "42"
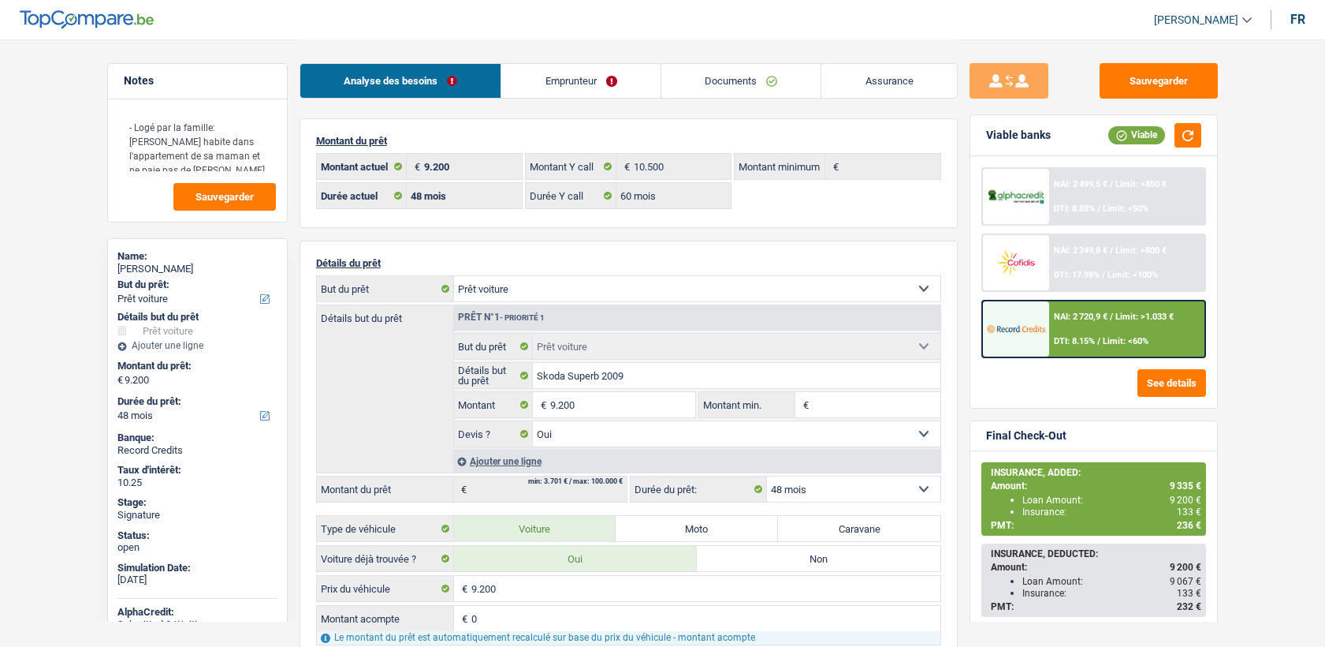
select select "car"
select select "48"
select select "60"
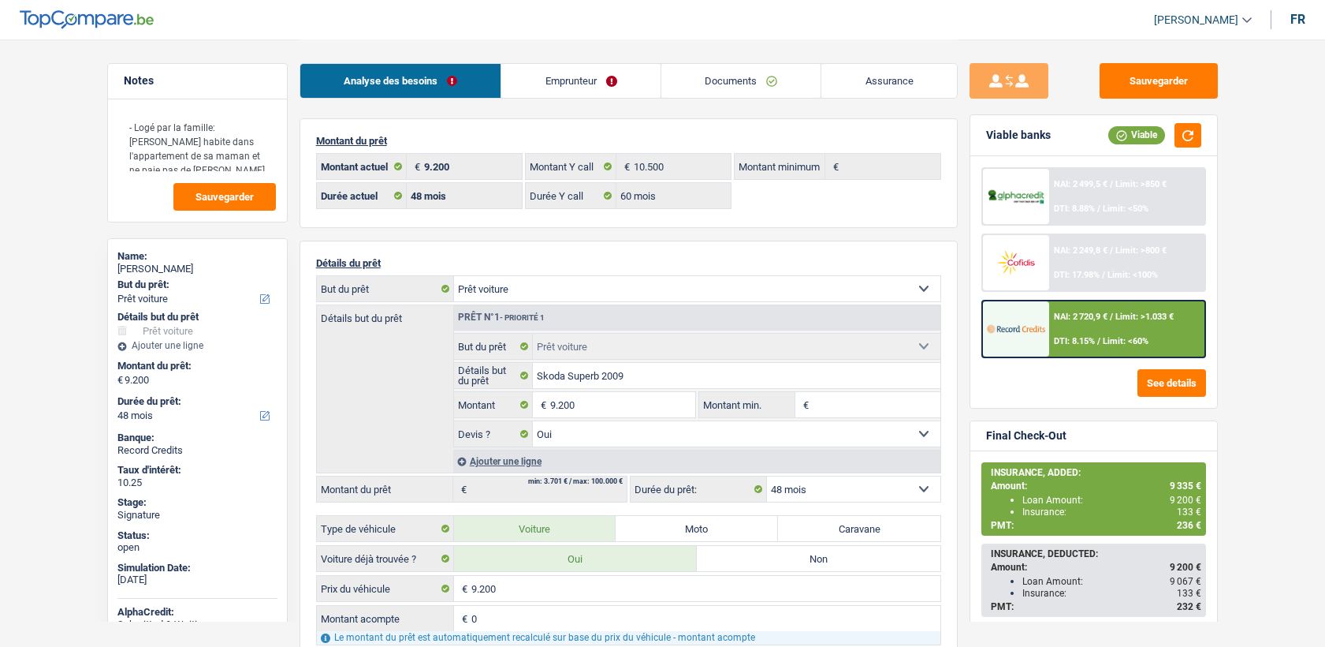
select select "car"
select select "yes"
select select "48"
select select "352"
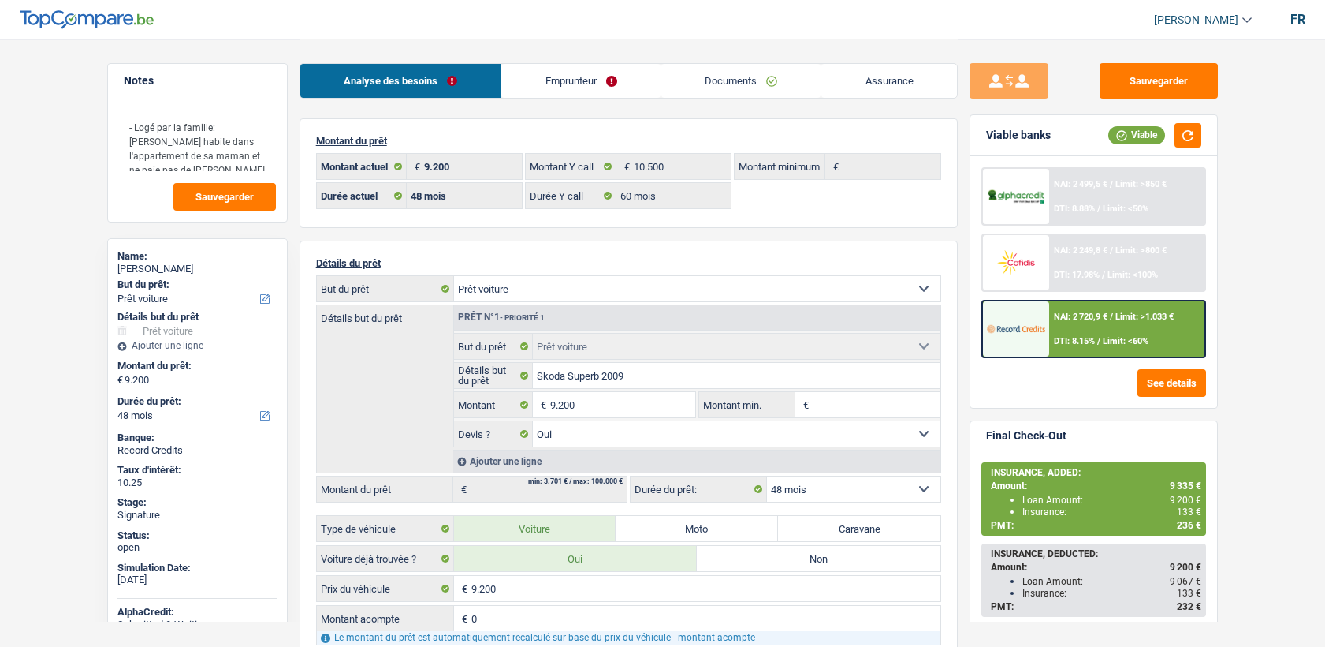
select select "single"
click at [538, 81] on link "Emprunteur" at bounding box center [580, 81] width 159 height 34
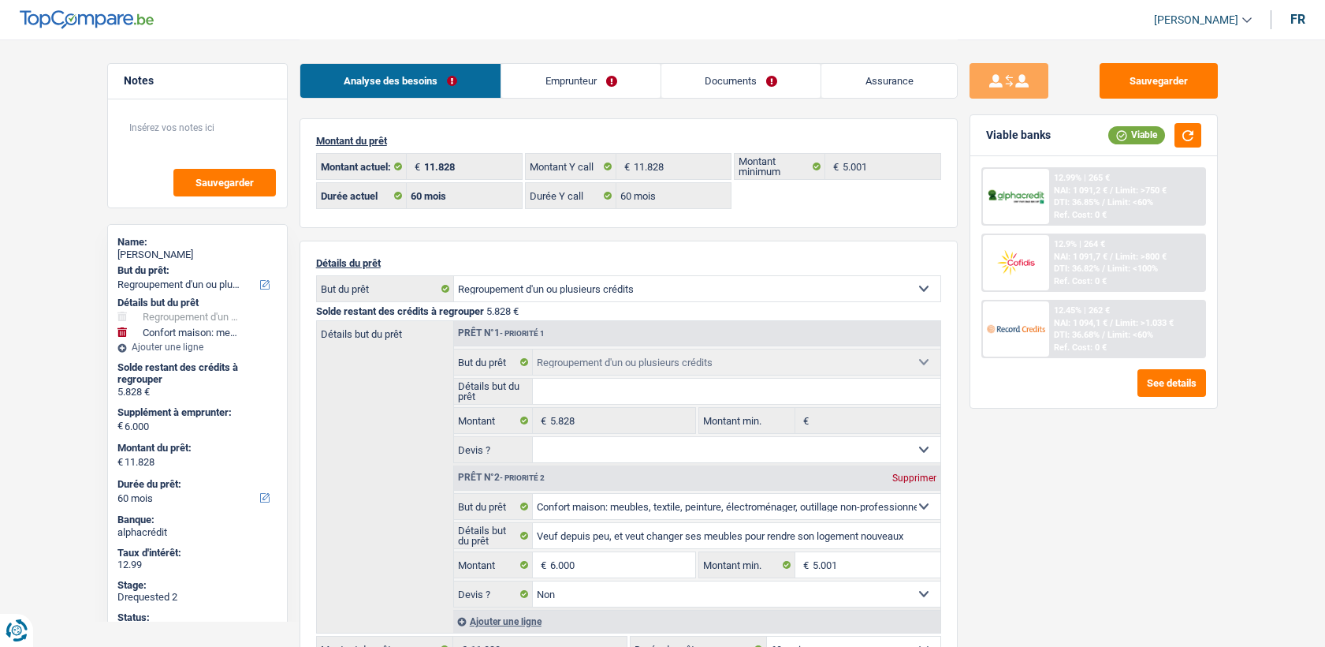
select select "refinancing"
select select "household"
select select "60"
select select "32"
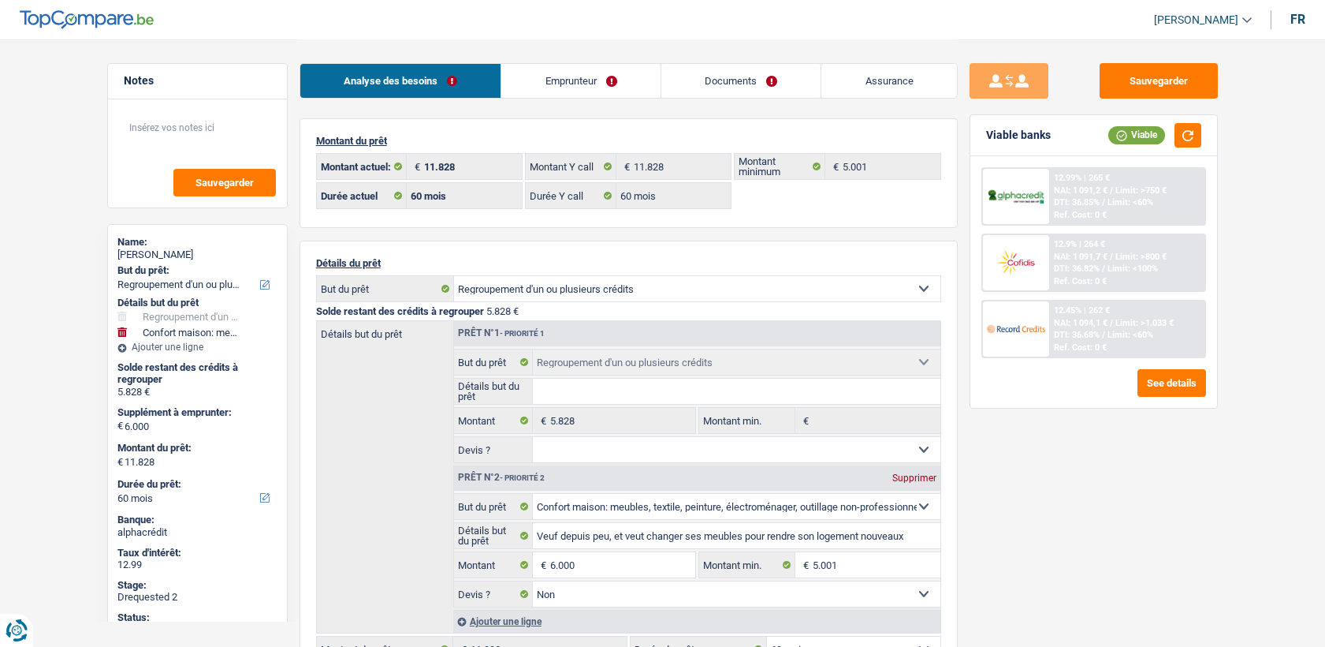
select select "widowed"
select select "rents"
select select "BE"
select select "carLoan"
select select "60"
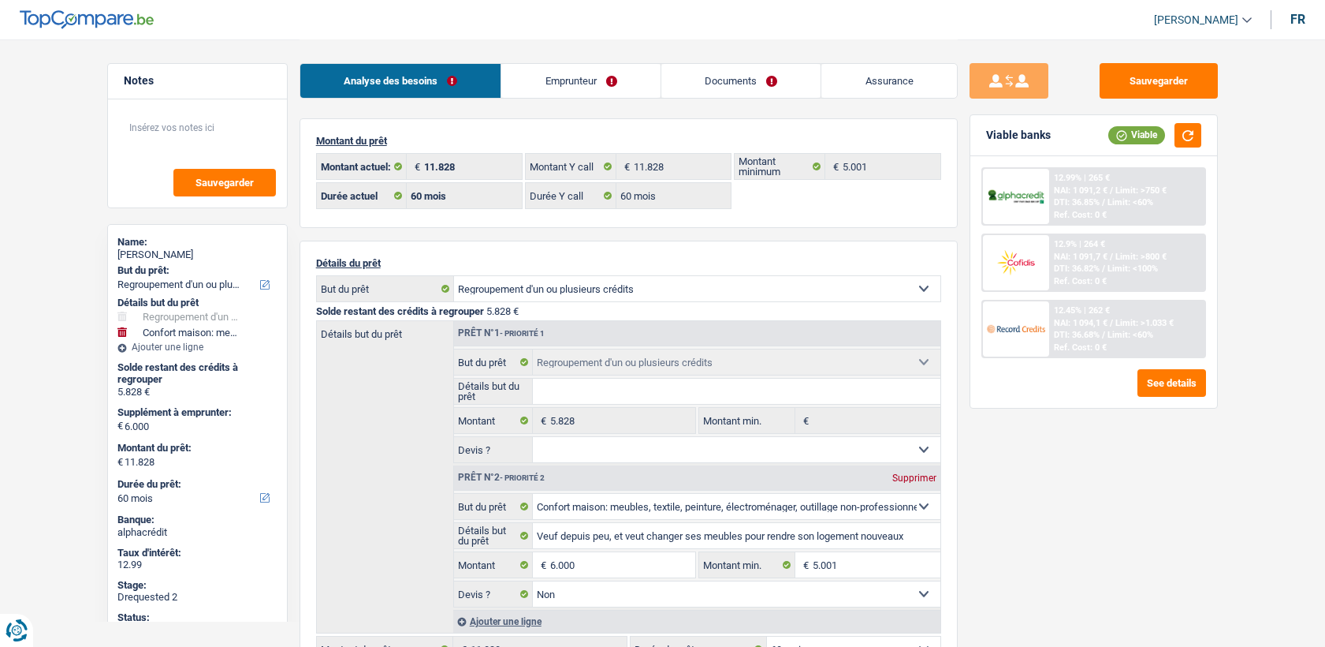
click at [572, 77] on link "Emprunteur" at bounding box center [580, 81] width 159 height 34
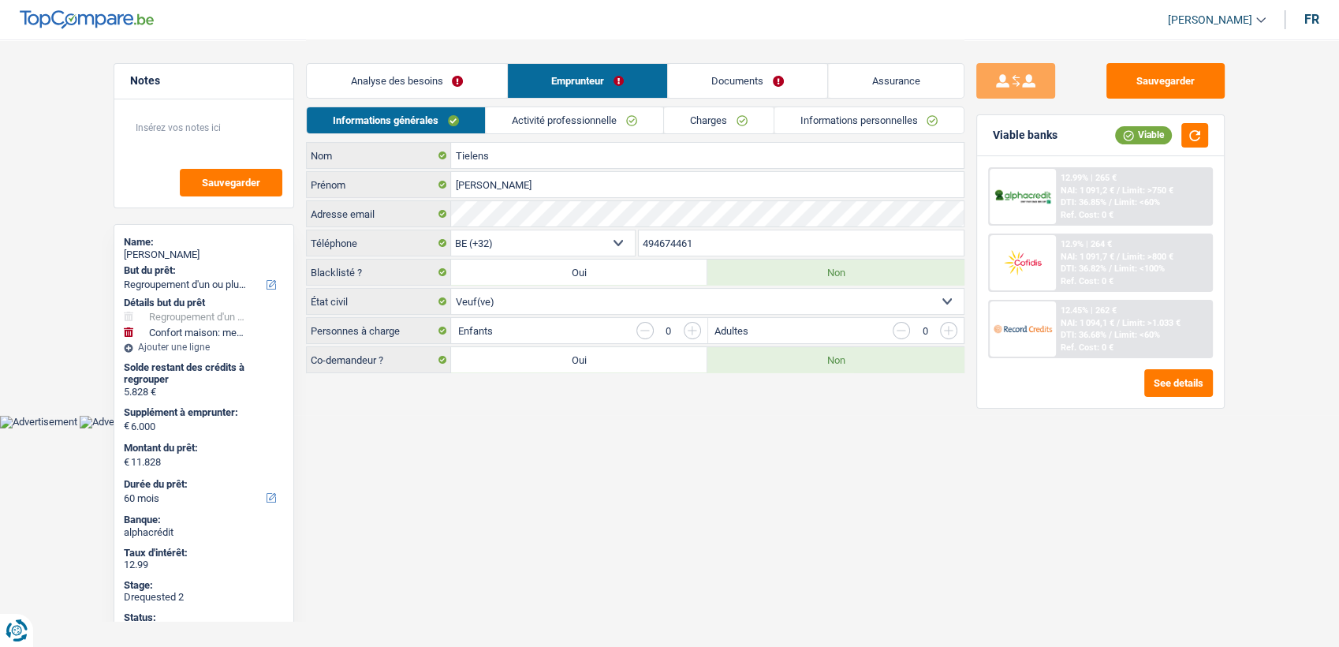
click at [570, 125] on link "Activité professionnelle" at bounding box center [574, 120] width 177 height 26
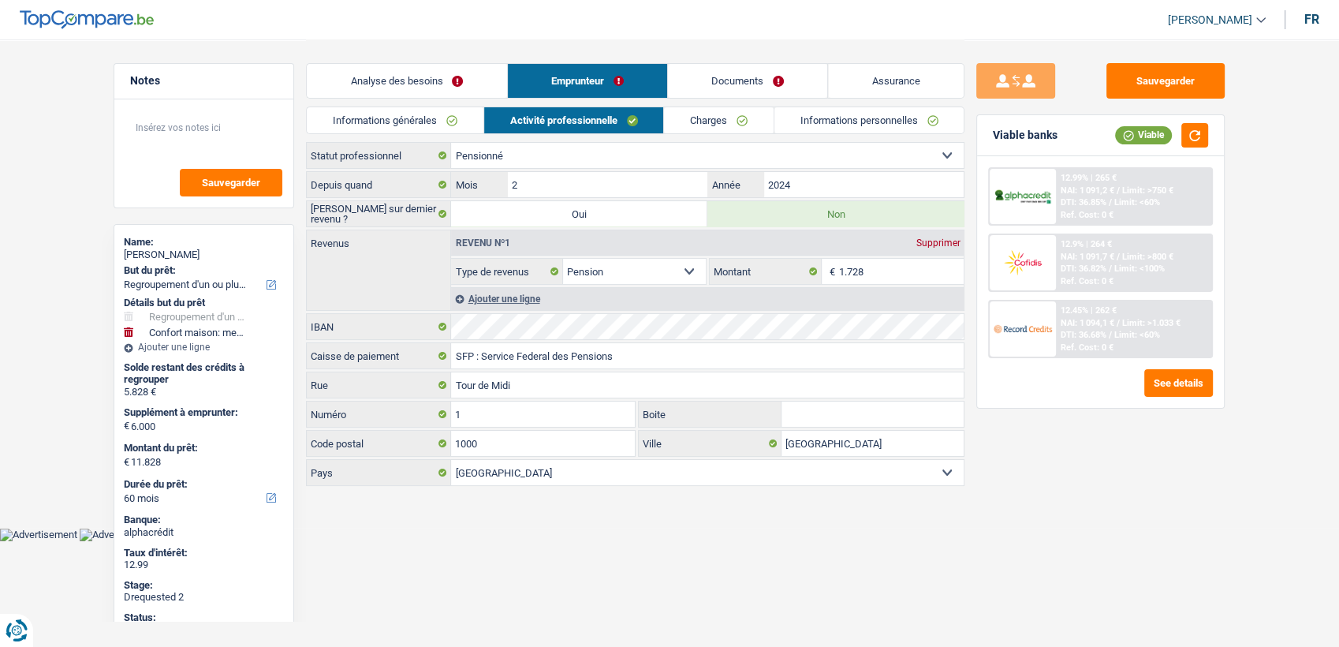
click at [702, 116] on link "Charges" at bounding box center [719, 120] width 110 height 26
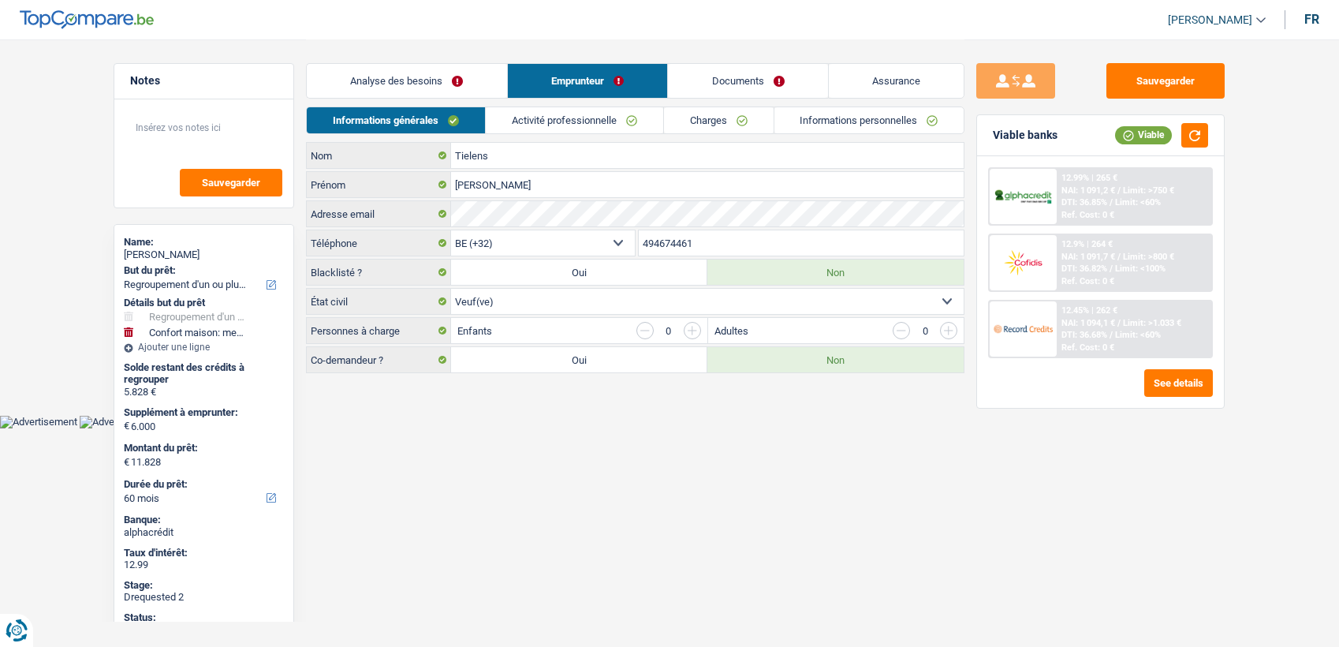
select select "refinancing"
select select "household"
select select "60"
select select "32"
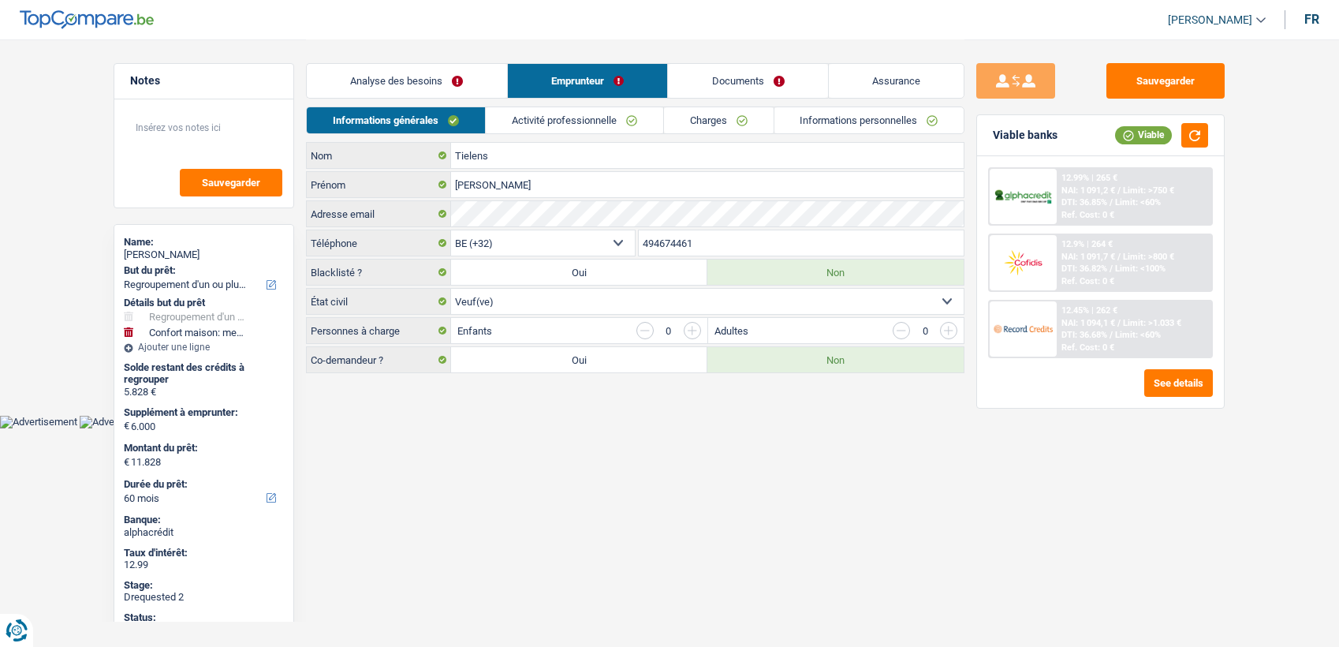
select select "widowed"
select select "retired"
select select "pension"
select select "BE"
click at [579, 117] on link "Activité professionnelle" at bounding box center [574, 120] width 177 height 26
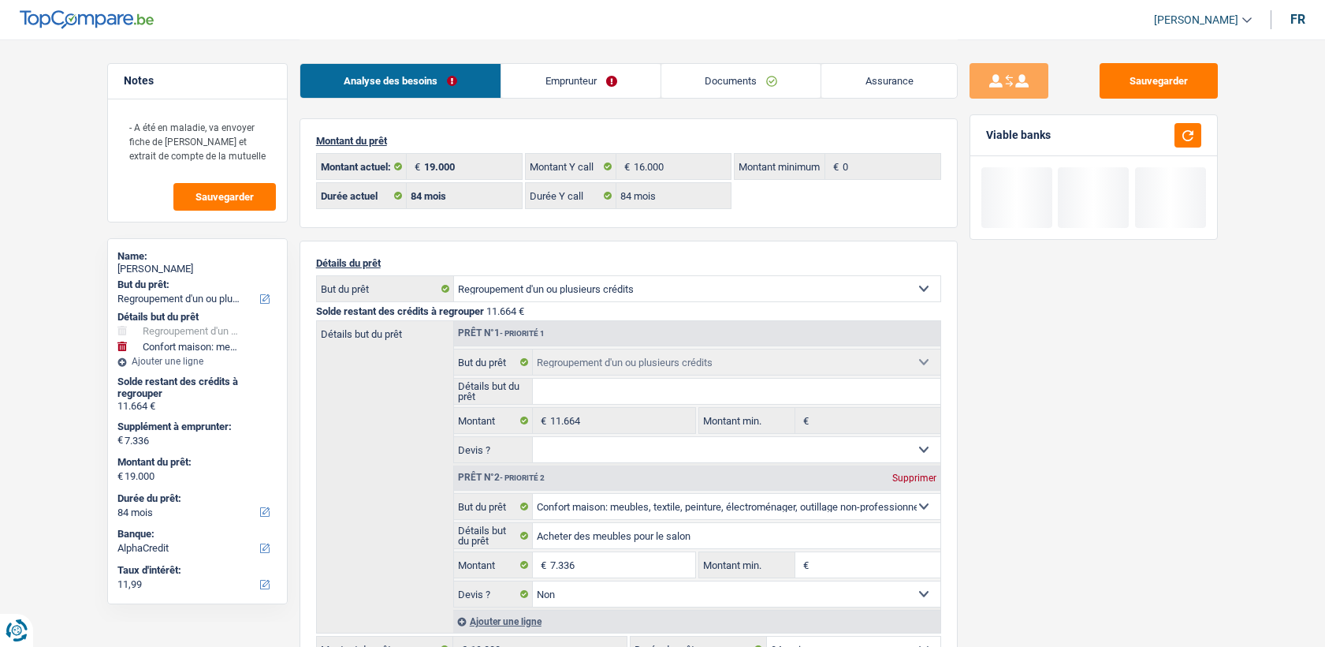
select select "refinancing"
select select "household"
select select "84"
select select "alphacredit"
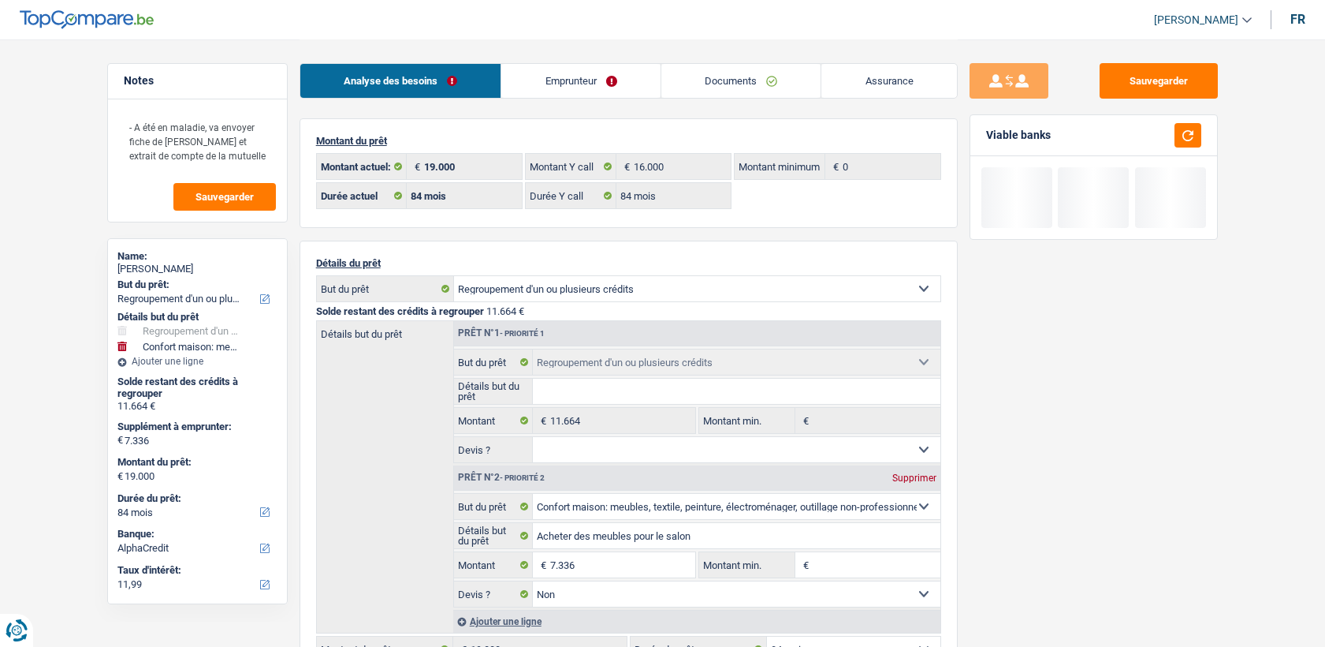
select select "32"
select select "divorced"
click at [587, 84] on link "Emprunteur" at bounding box center [580, 81] width 159 height 34
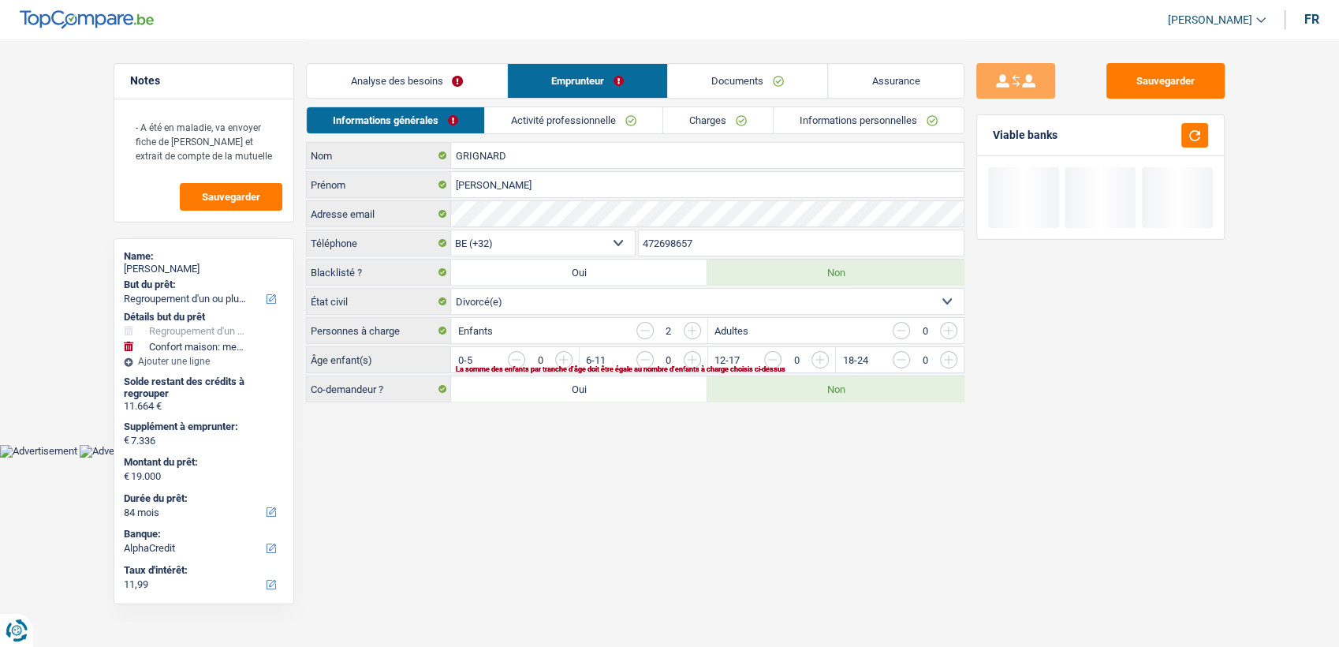
click at [811, 122] on link "Informations personnelles" at bounding box center [869, 120] width 190 height 26
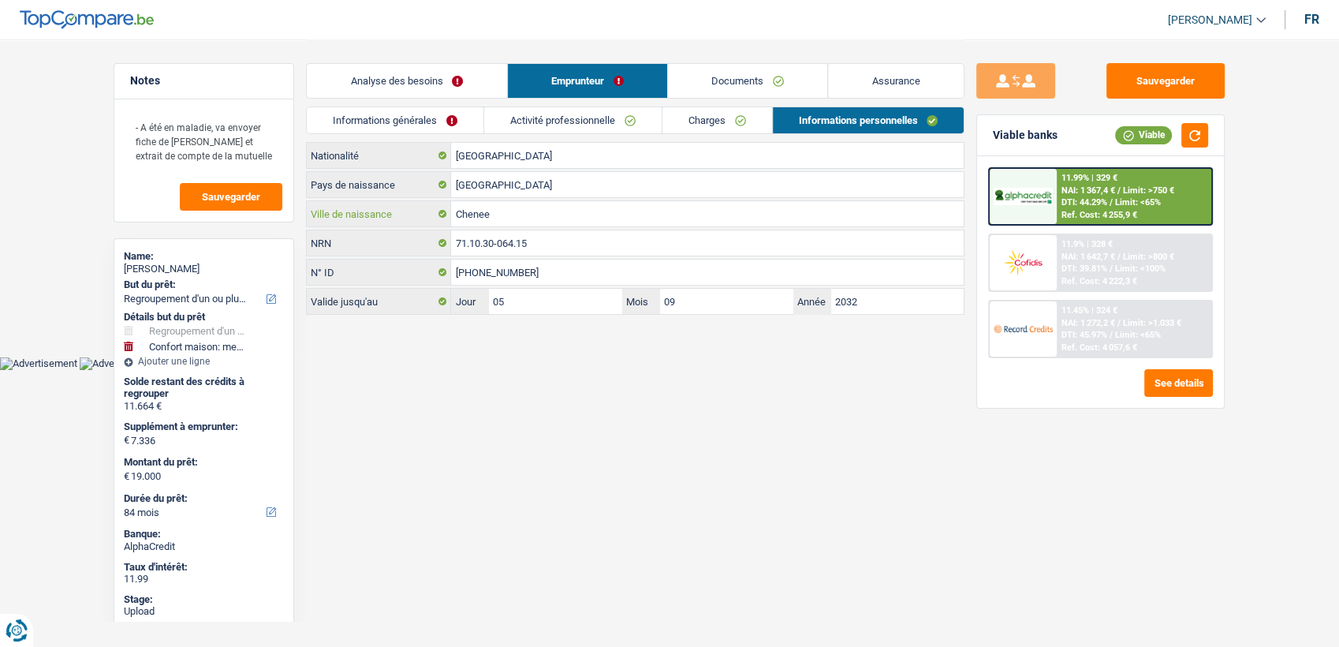
click at [525, 225] on input "Chenee" at bounding box center [707, 213] width 513 height 25
click at [525, 248] on input "71.10.30-064.15" at bounding box center [707, 242] width 513 height 25
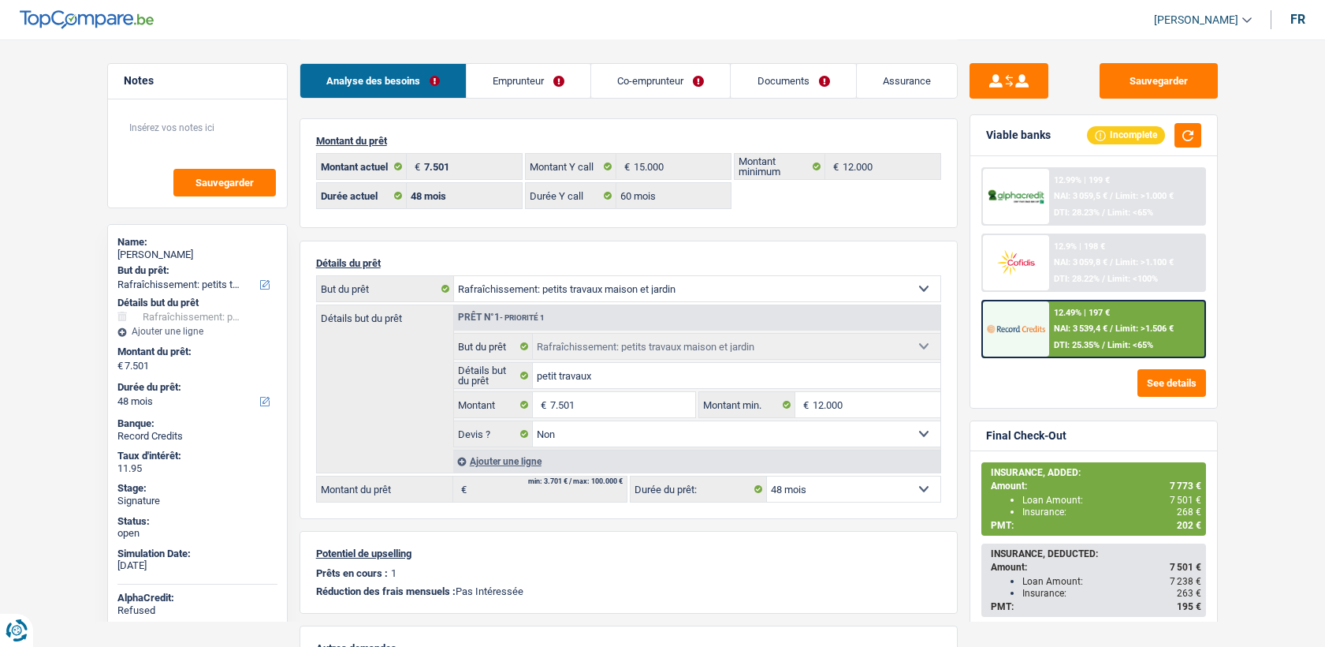
select select "houseOrGarden"
select select "48"
select select "60"
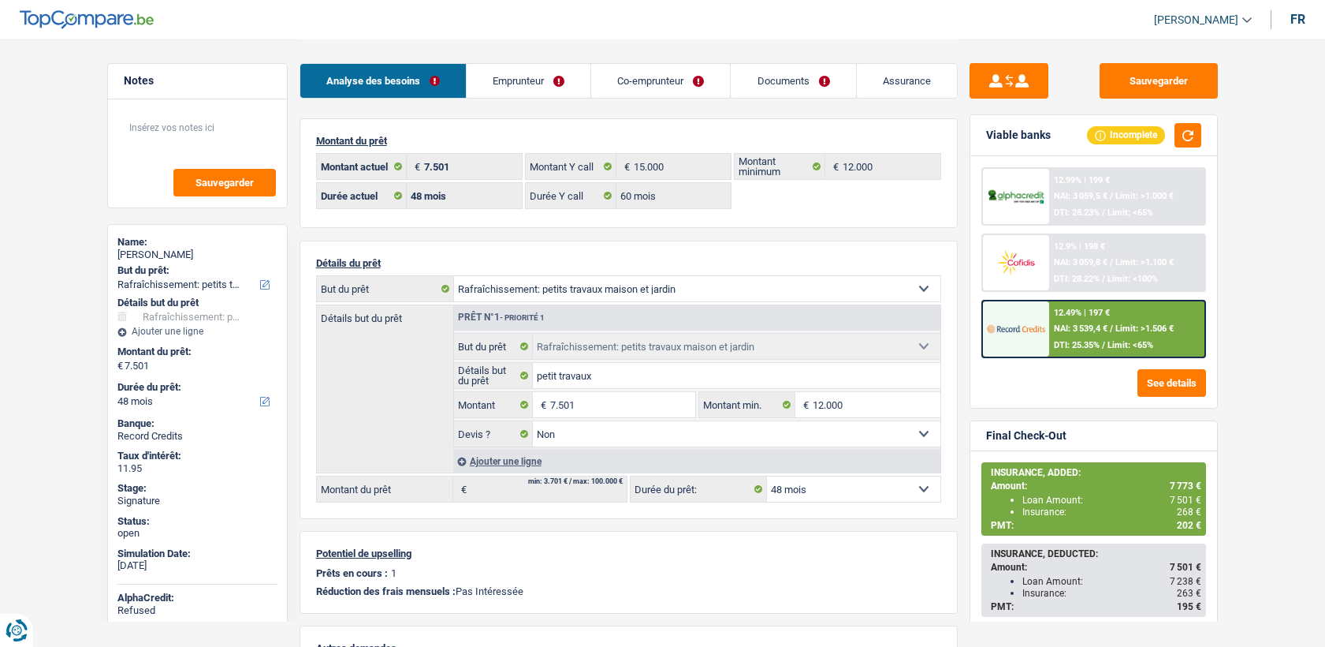
select select "houseOrGarden"
select select "false"
select select "48"
select select "32"
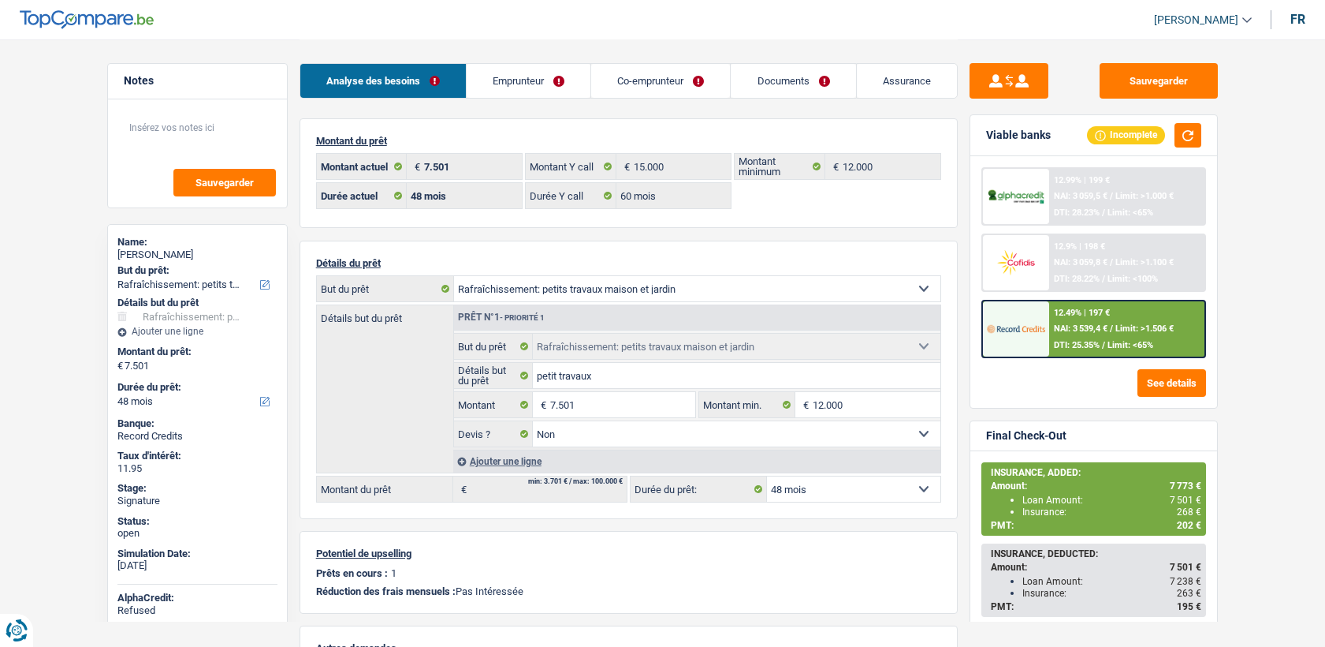
select select "cohabitation"
click at [508, 81] on link "Emprunteur" at bounding box center [529, 81] width 124 height 34
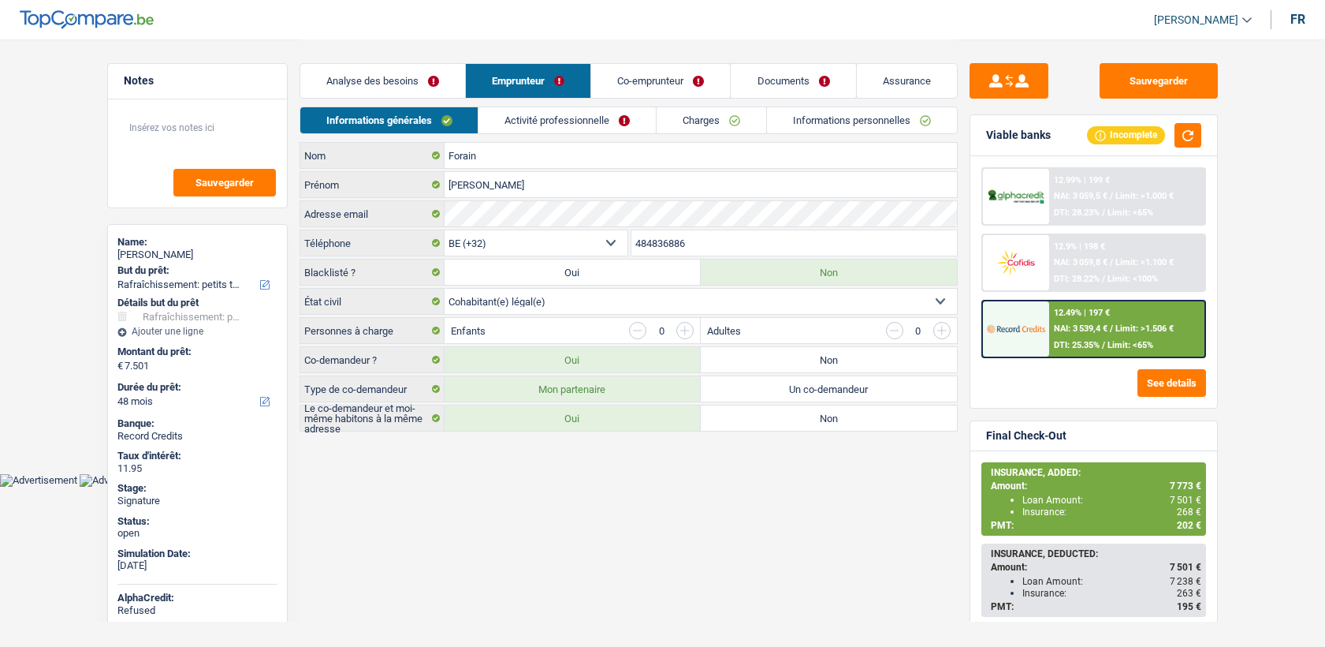
select select "houseOrGarden"
select select "48"
select select "32"
select select "cohabitation"
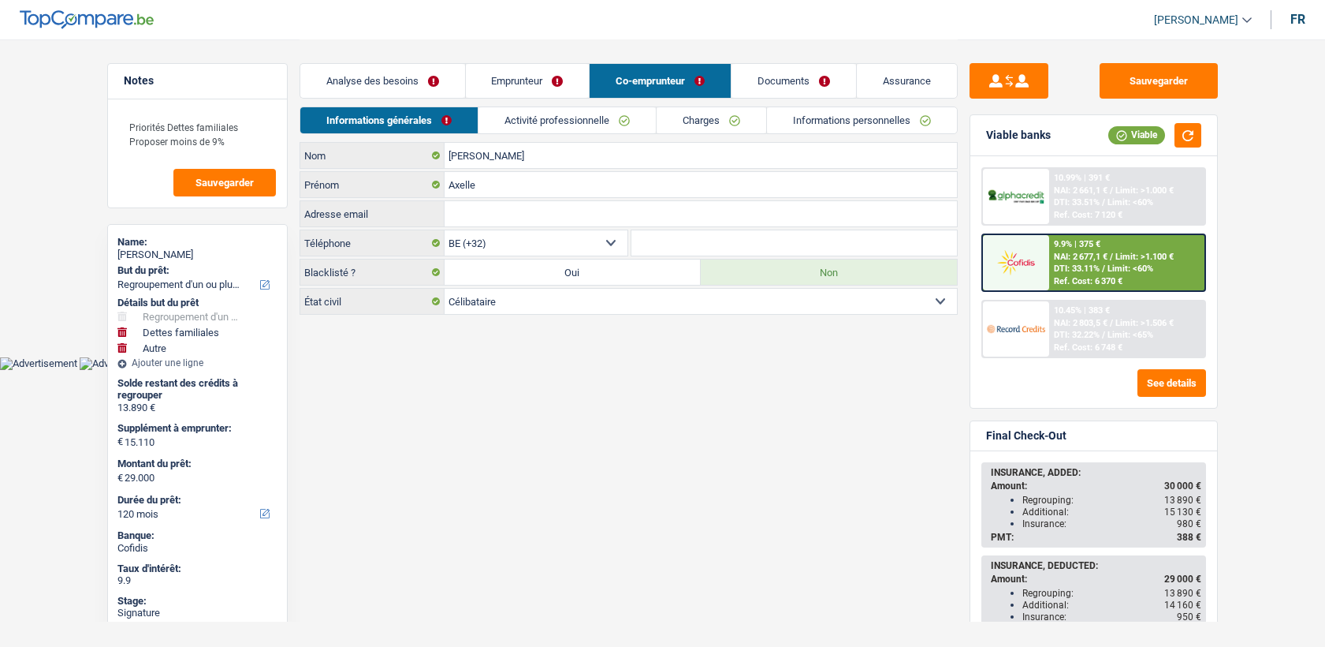
select select "refinancing"
select select "familyDebt"
select select "other"
select select "120"
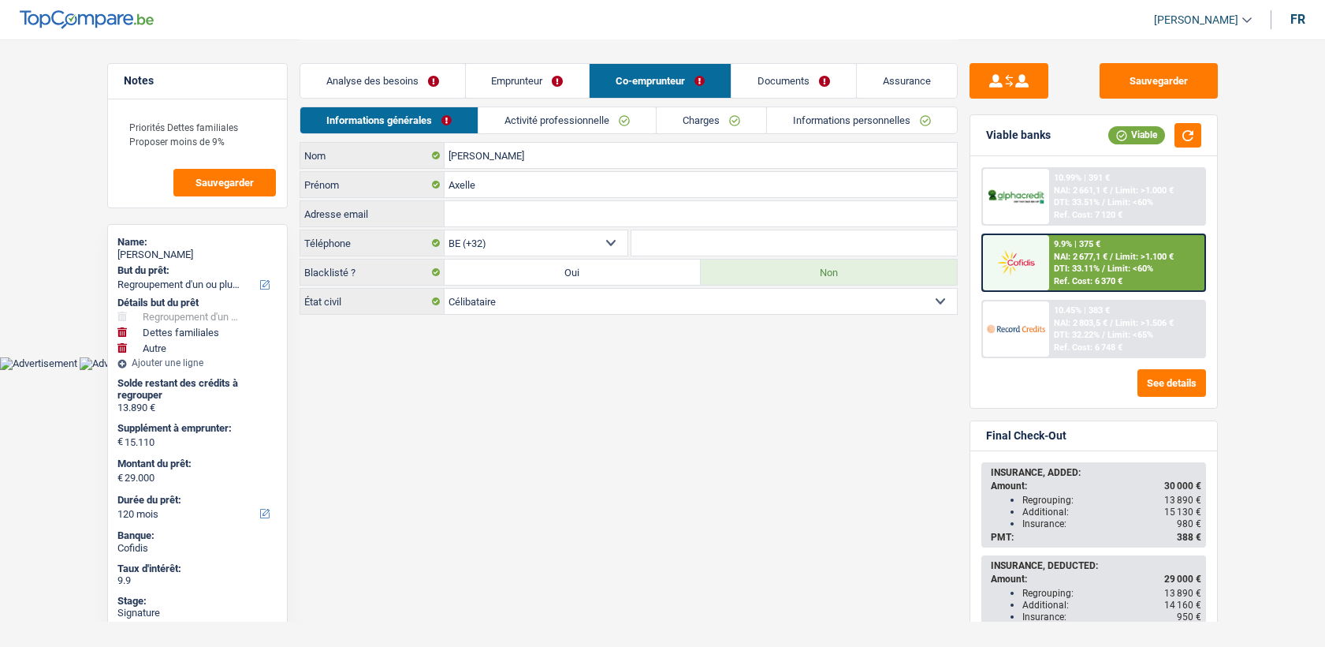
select select "120"
select select "refinancing"
select select "familyDebt"
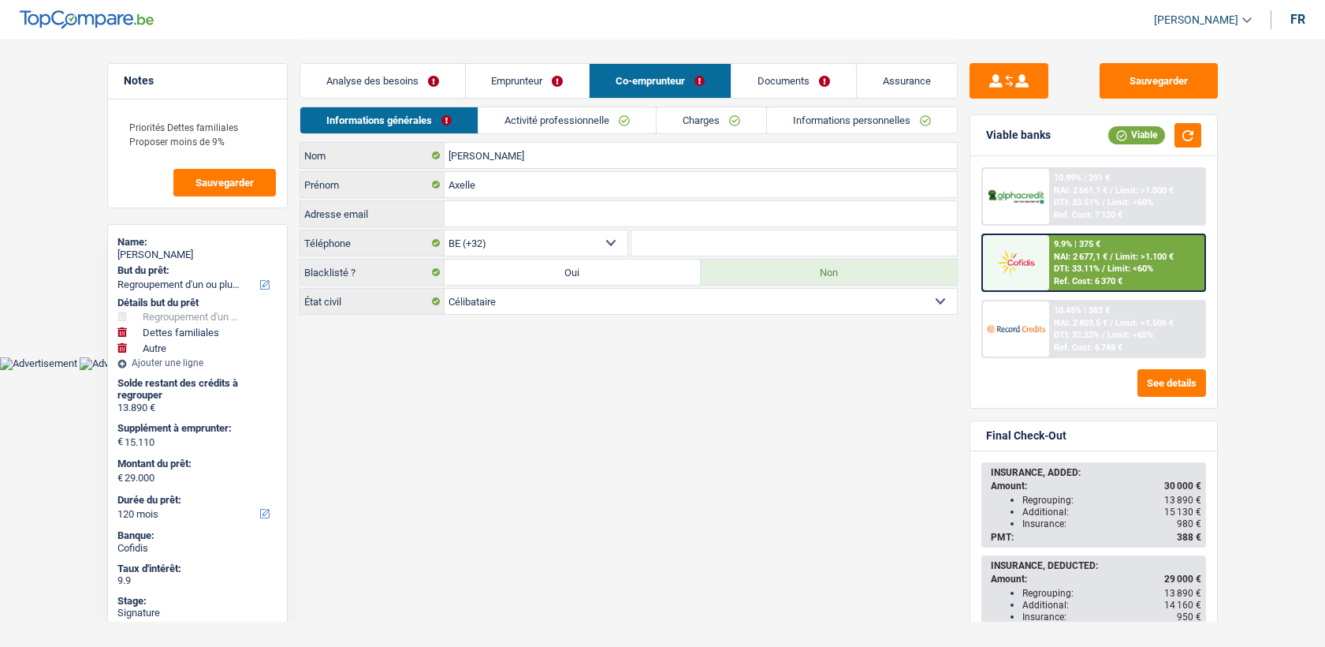
select select "false"
select select "other"
select select "120"
select select "32"
select select "single"
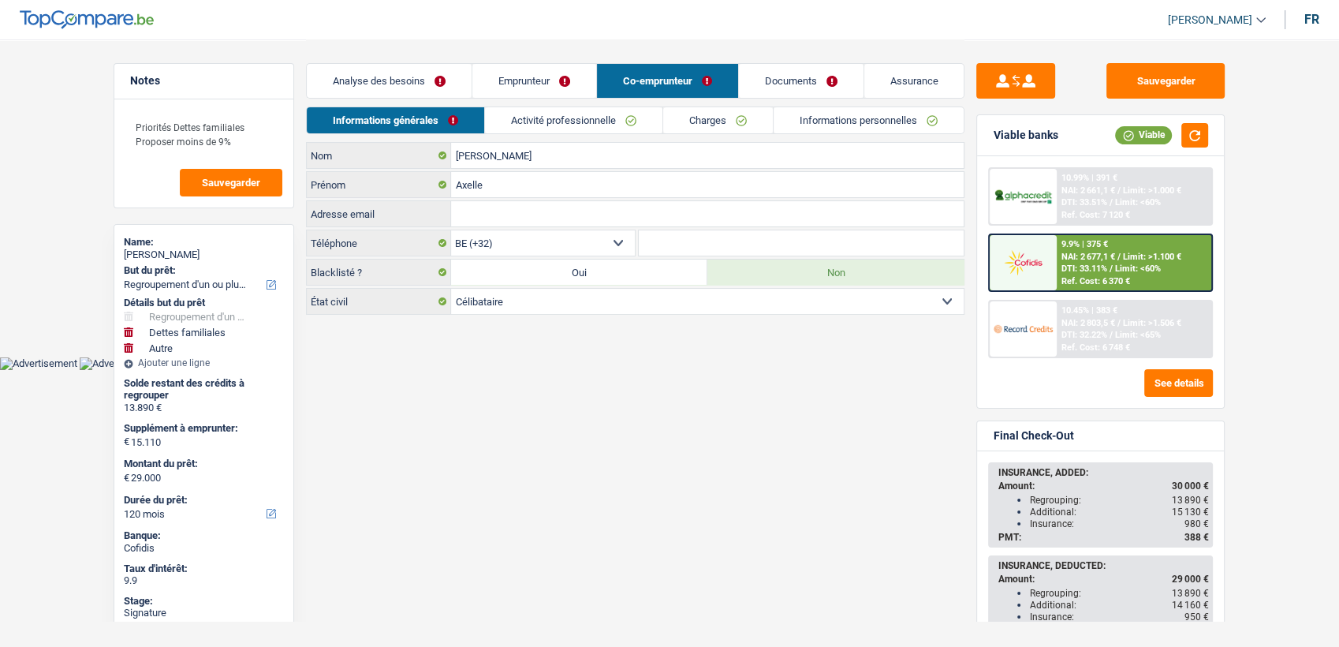
click at [565, 74] on link "Emprunteur" at bounding box center [534, 81] width 124 height 34
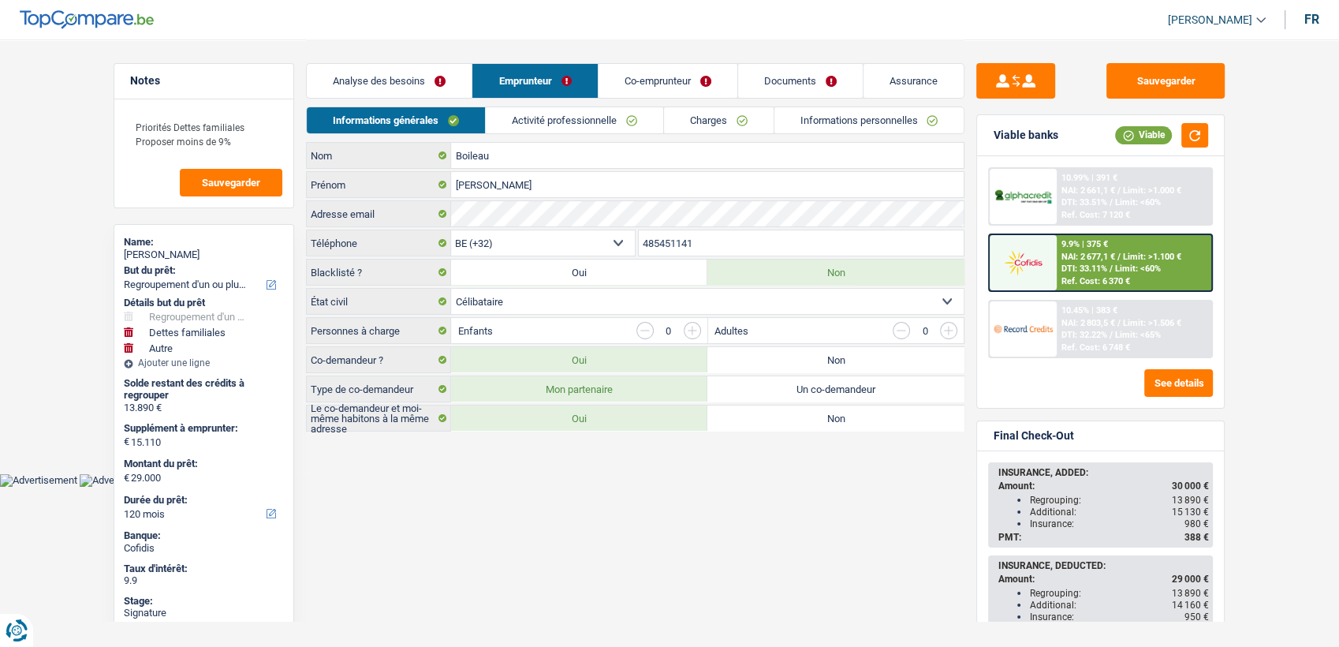
click at [412, 73] on link "Analyse des besoins" at bounding box center [389, 81] width 165 height 34
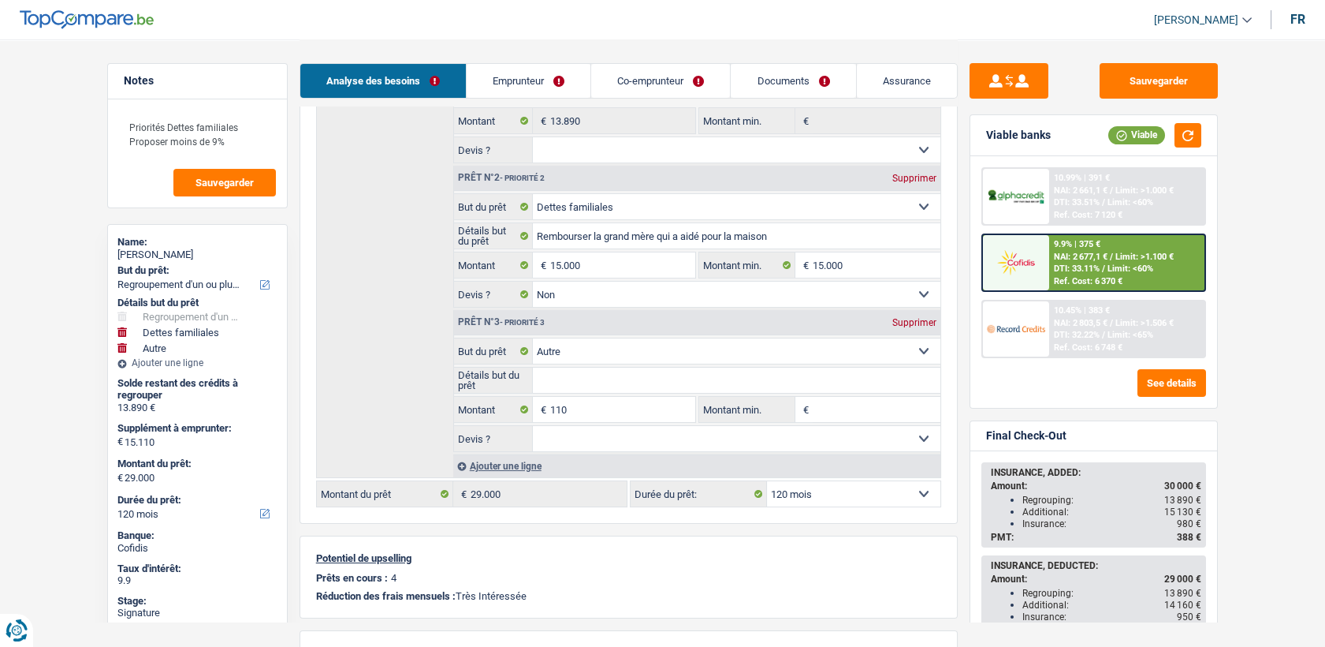
scroll to position [350, 0]
